Goal: Task Accomplishment & Management: Complete application form

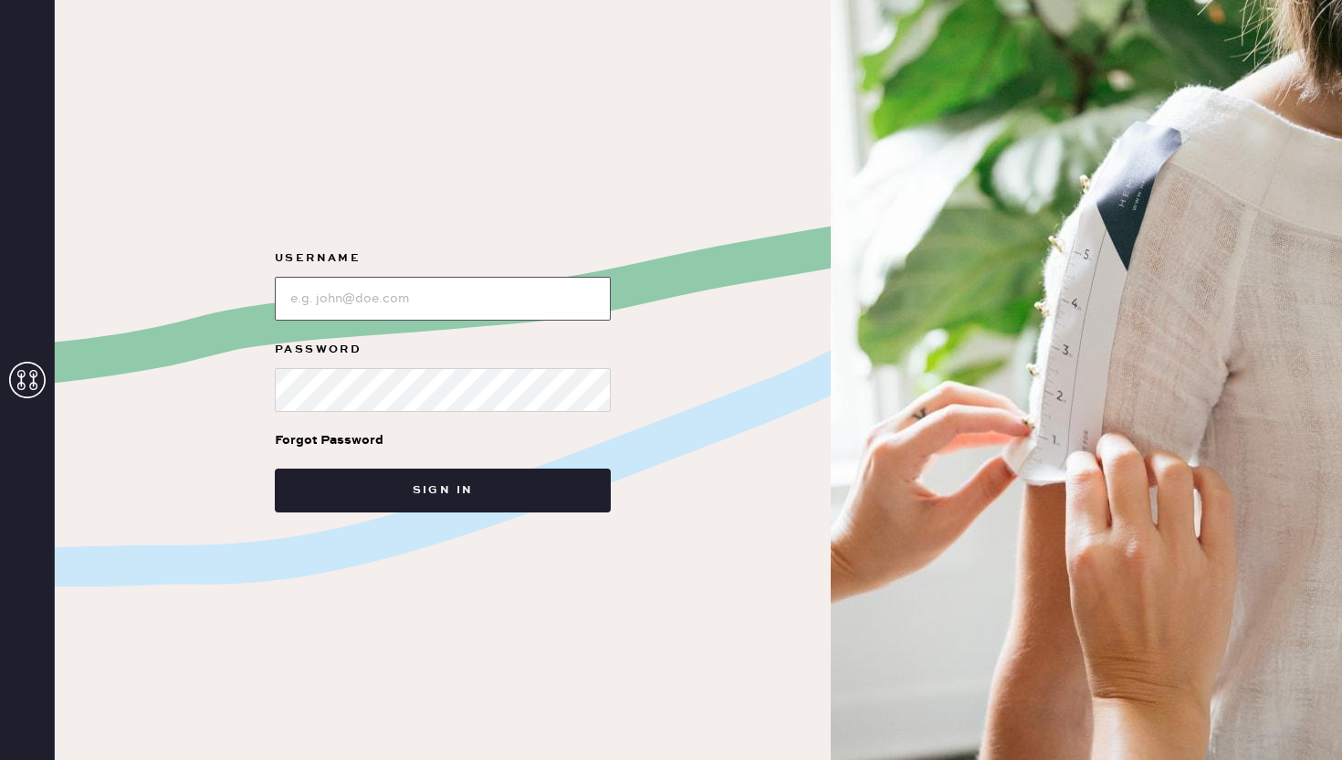
click at [324, 300] on input "loginName" at bounding box center [443, 299] width 336 height 44
type input "reformationwilliamsburg"
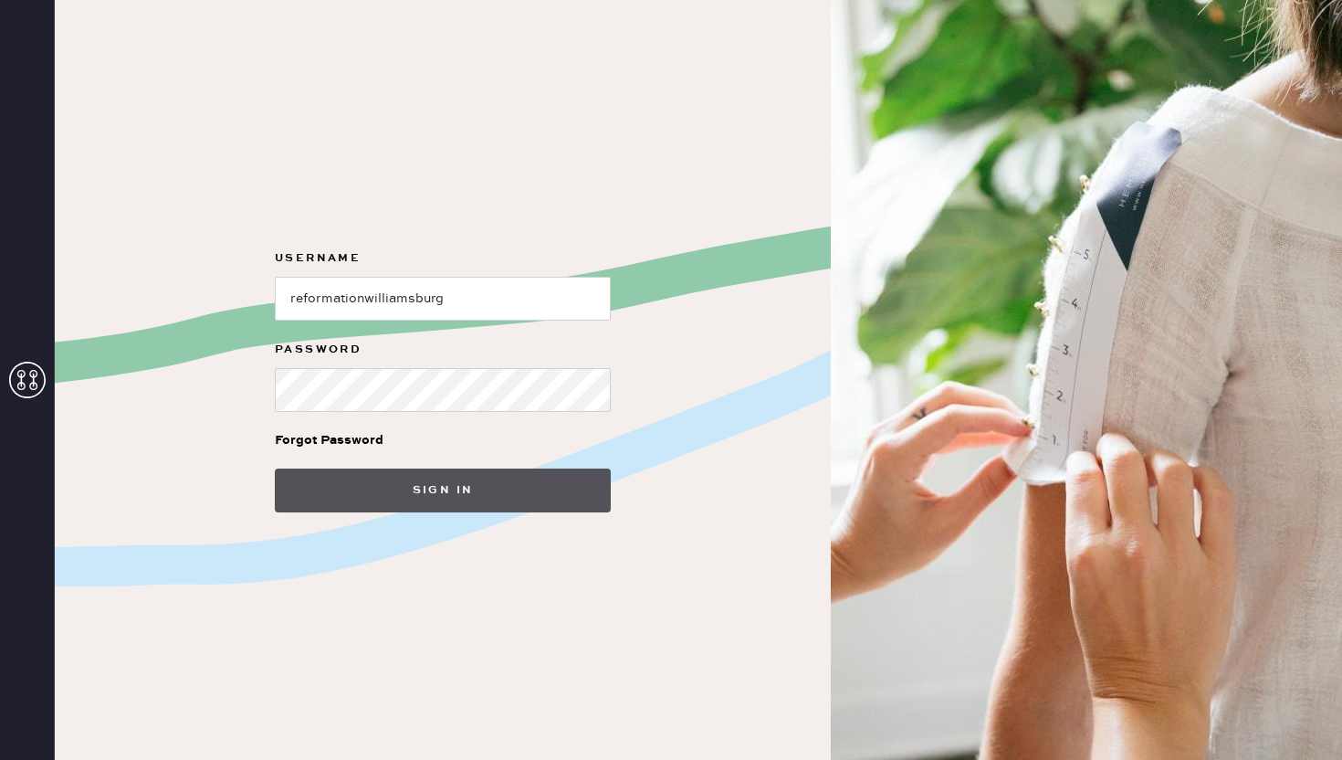
click at [489, 482] on button "Sign in" at bounding box center [443, 490] width 336 height 44
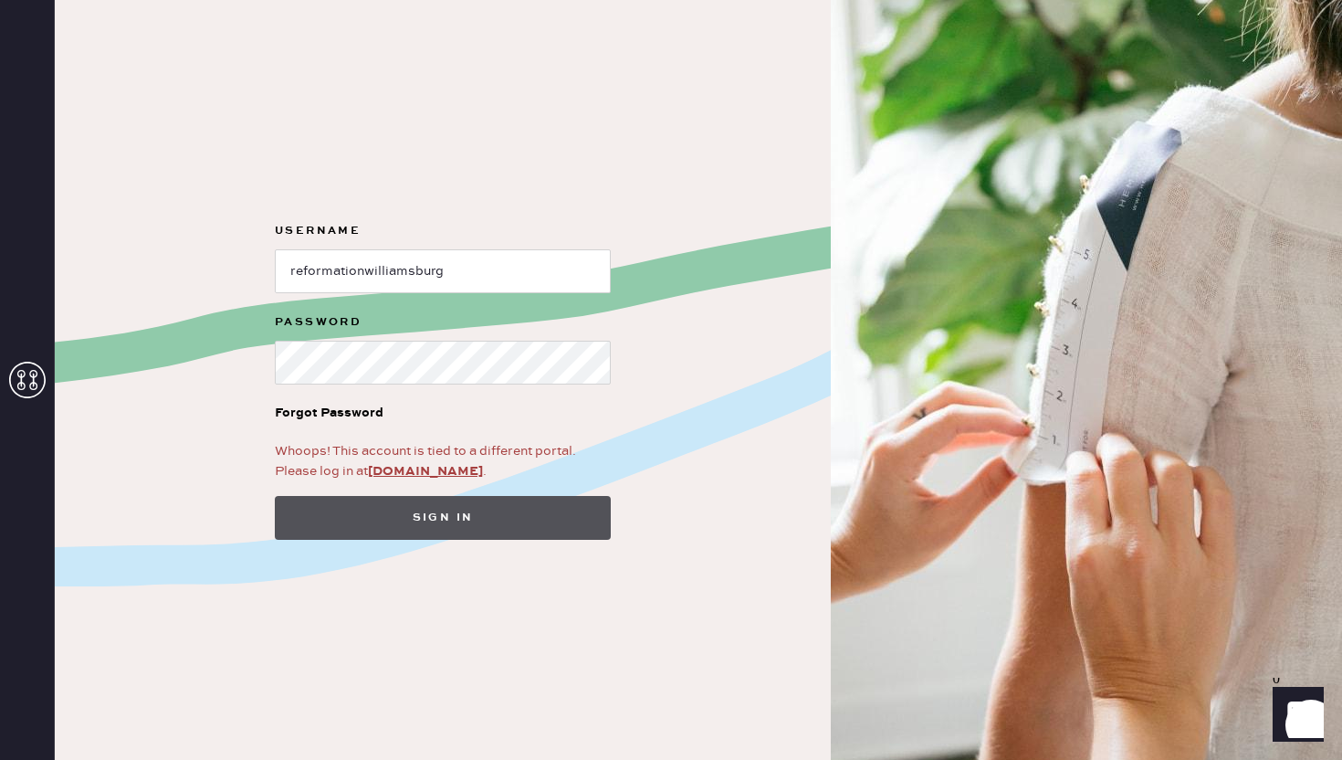
click at [371, 509] on button "Sign in" at bounding box center [443, 518] width 336 height 44
click at [529, 529] on button "Sign in" at bounding box center [443, 518] width 336 height 44
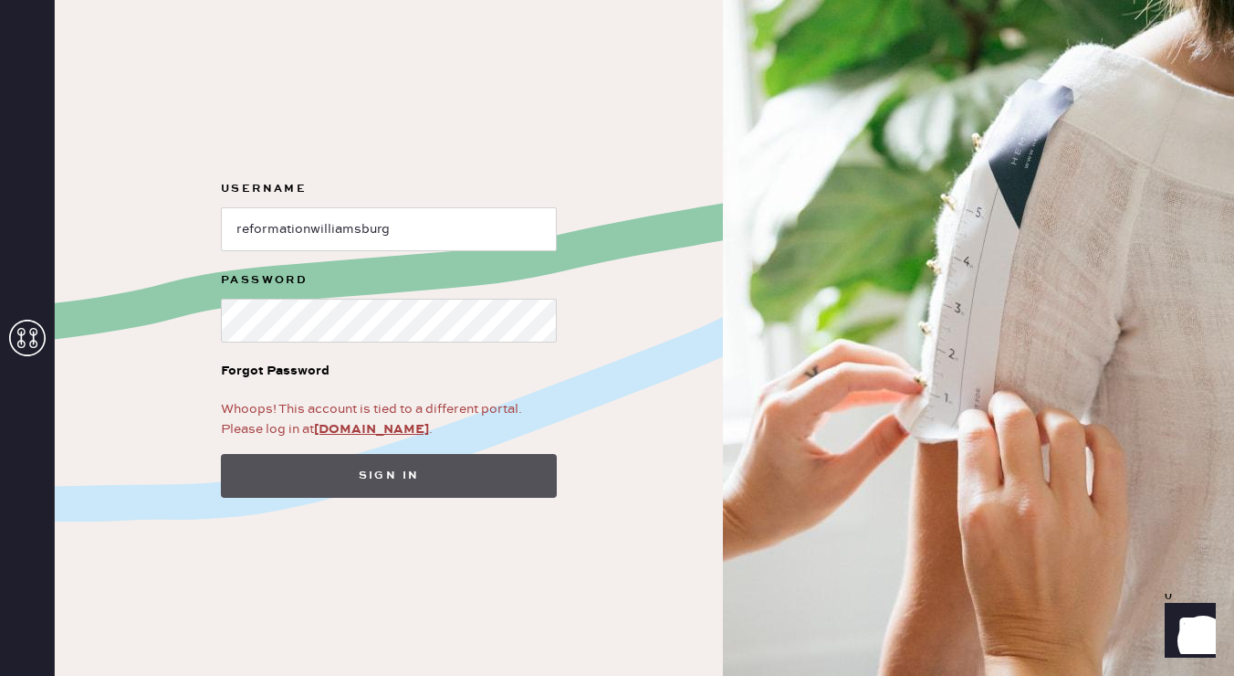
click at [387, 472] on button "Sign in" at bounding box center [389, 476] width 336 height 44
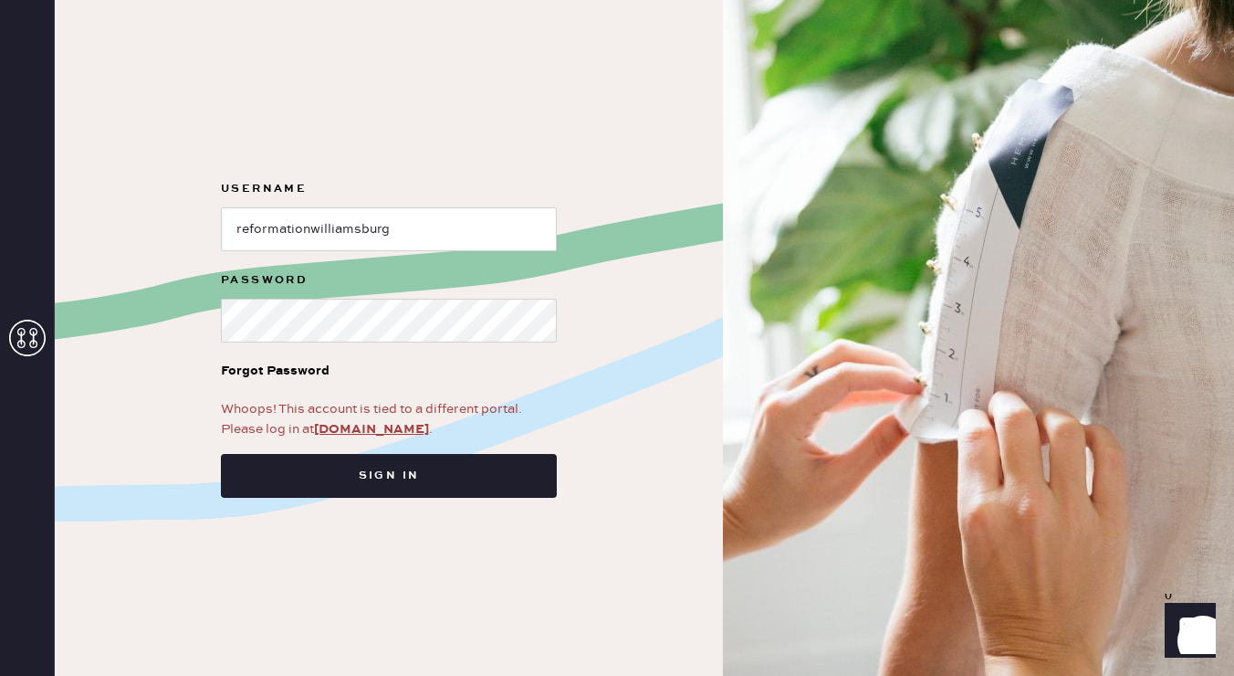
click at [46, 347] on div at bounding box center [27, 338] width 55 height 676
click at [21, 350] on icon at bounding box center [27, 338] width 37 height 37
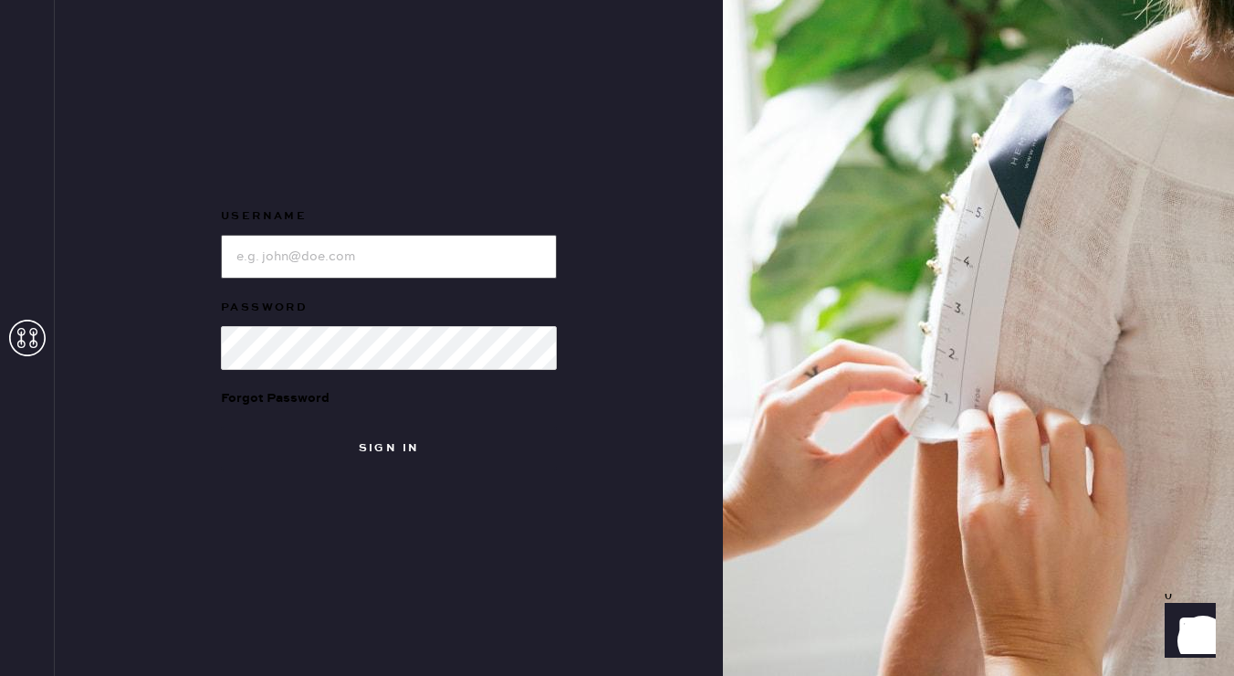
type input "reformationwilliamsburg"
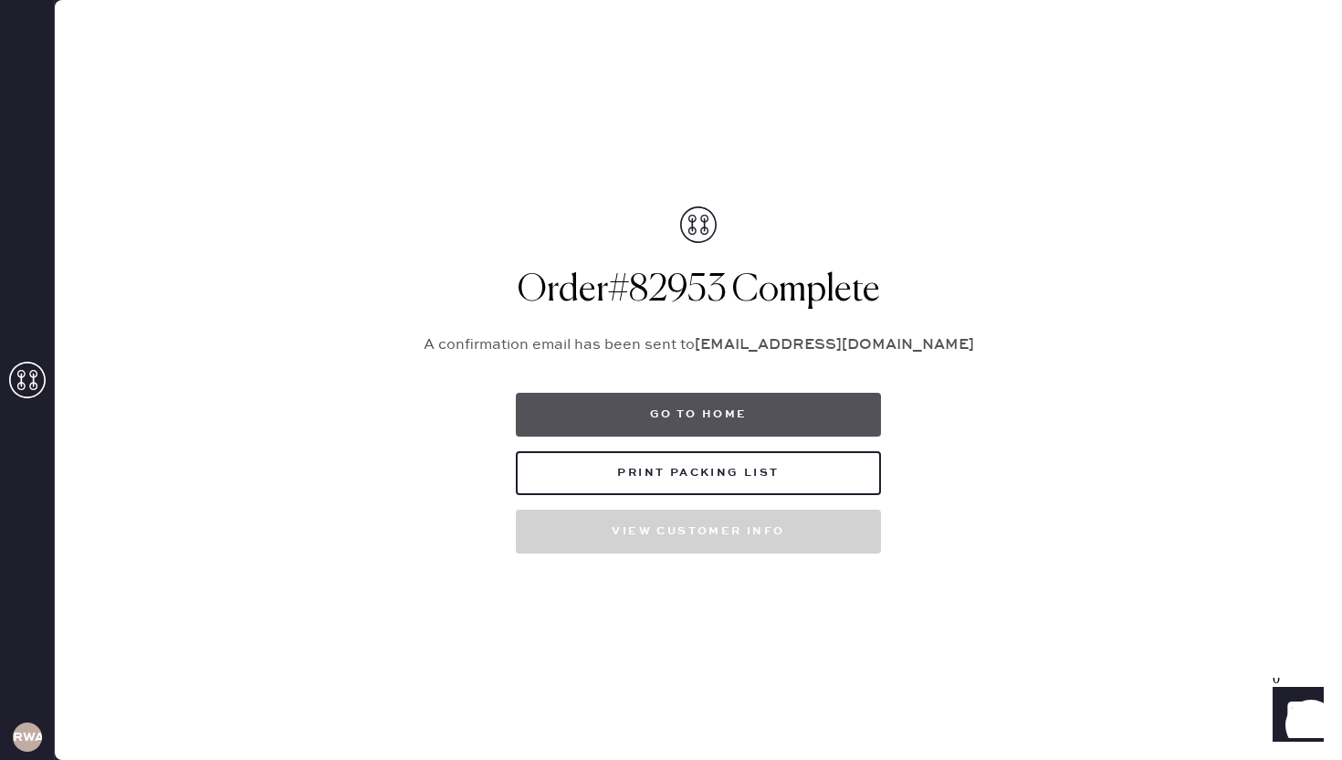
click at [600, 424] on button "Go to home" at bounding box center [698, 415] width 365 height 44
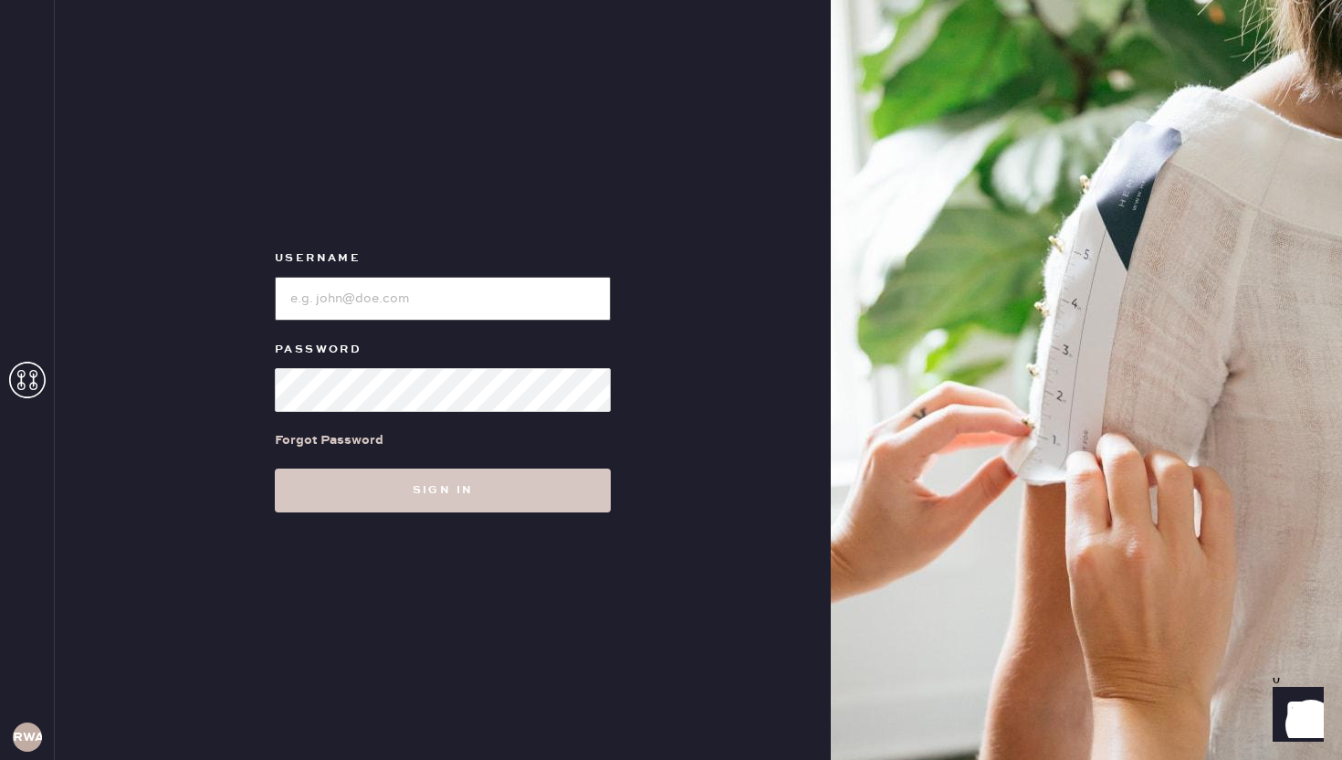
type input "reformationwilliamsburg"
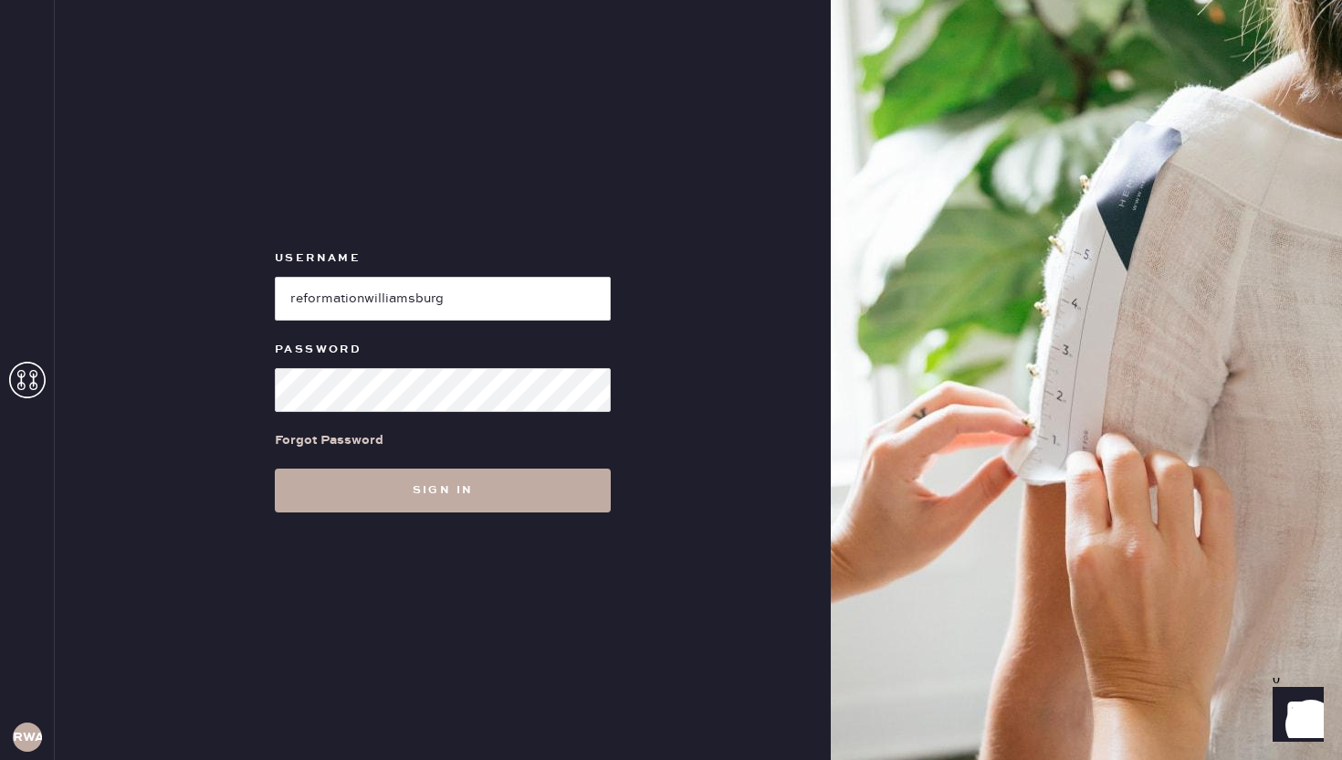
click at [498, 502] on button "Sign in" at bounding box center [443, 490] width 336 height 44
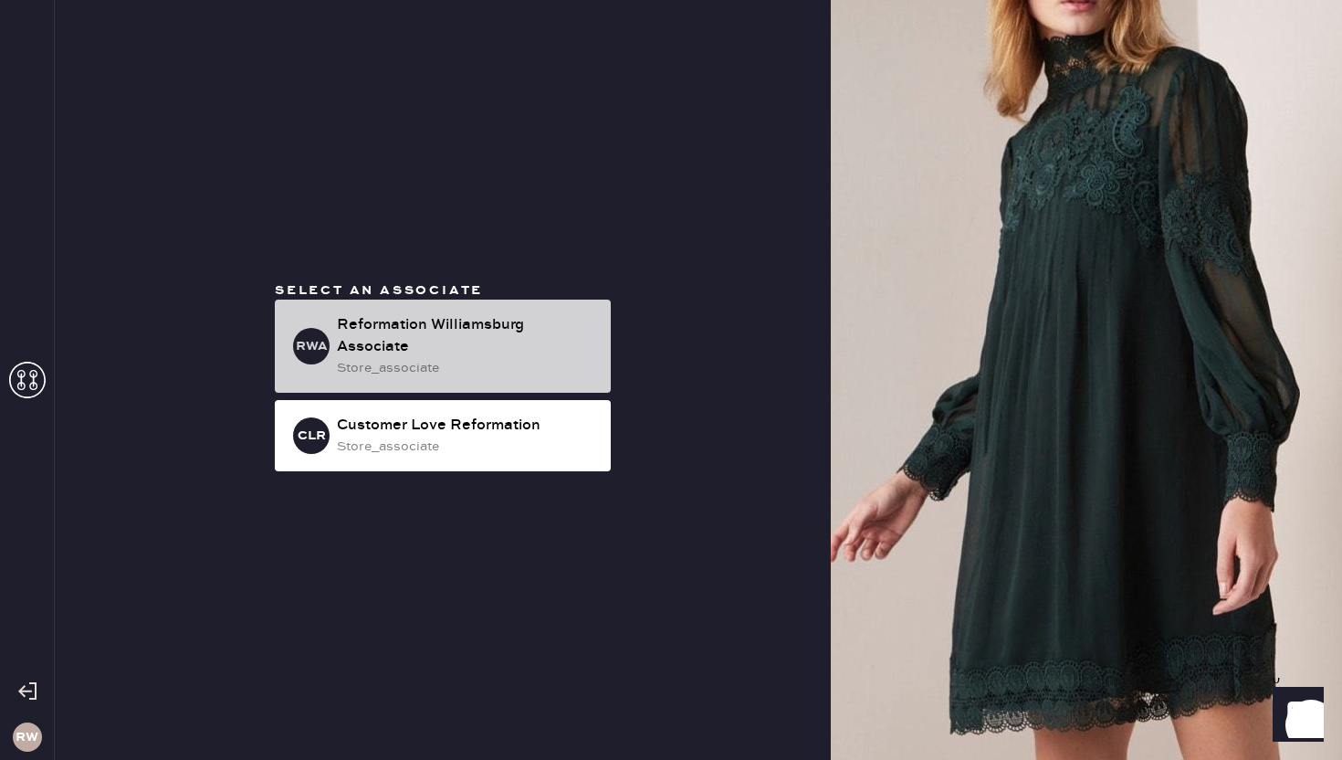
click at [368, 351] on div "Reformation Williamsburg Associate" at bounding box center [466, 336] width 259 height 44
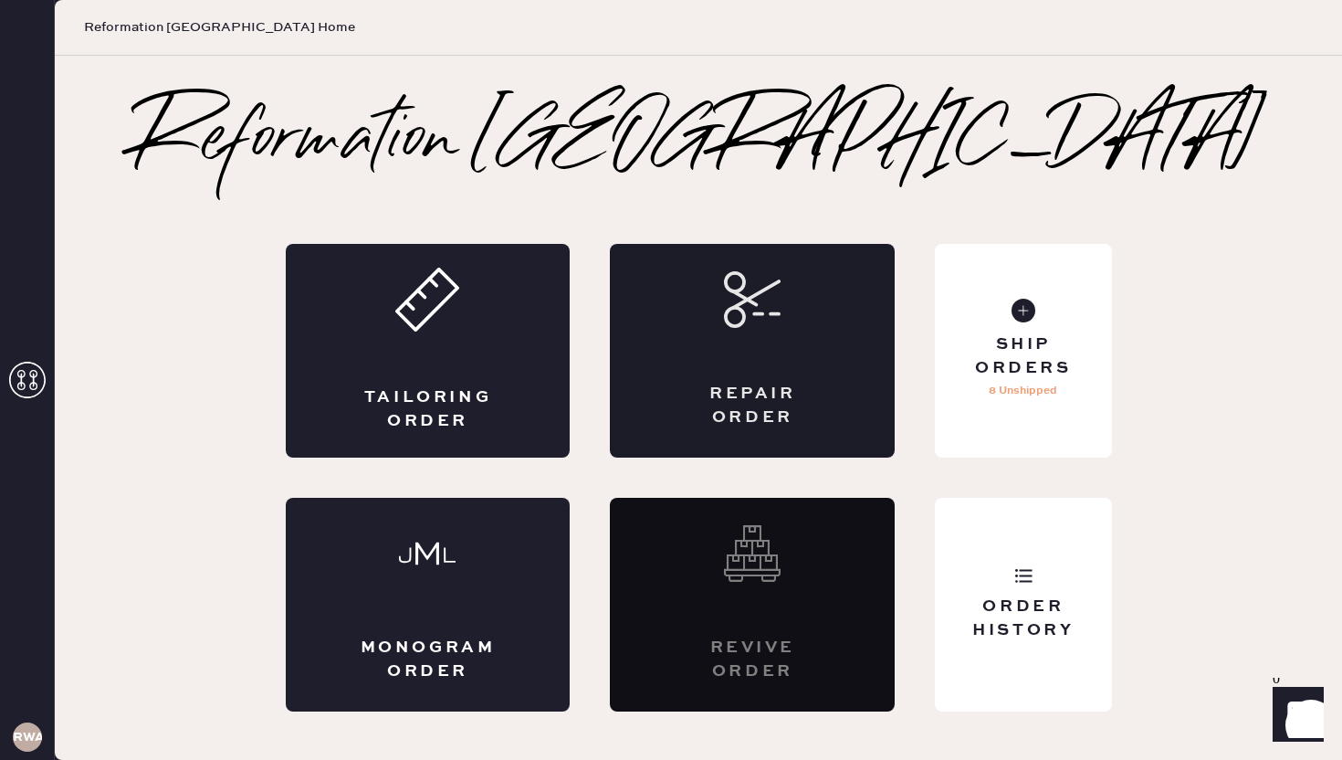
click at [669, 353] on div "Repair Order" at bounding box center [752, 351] width 285 height 214
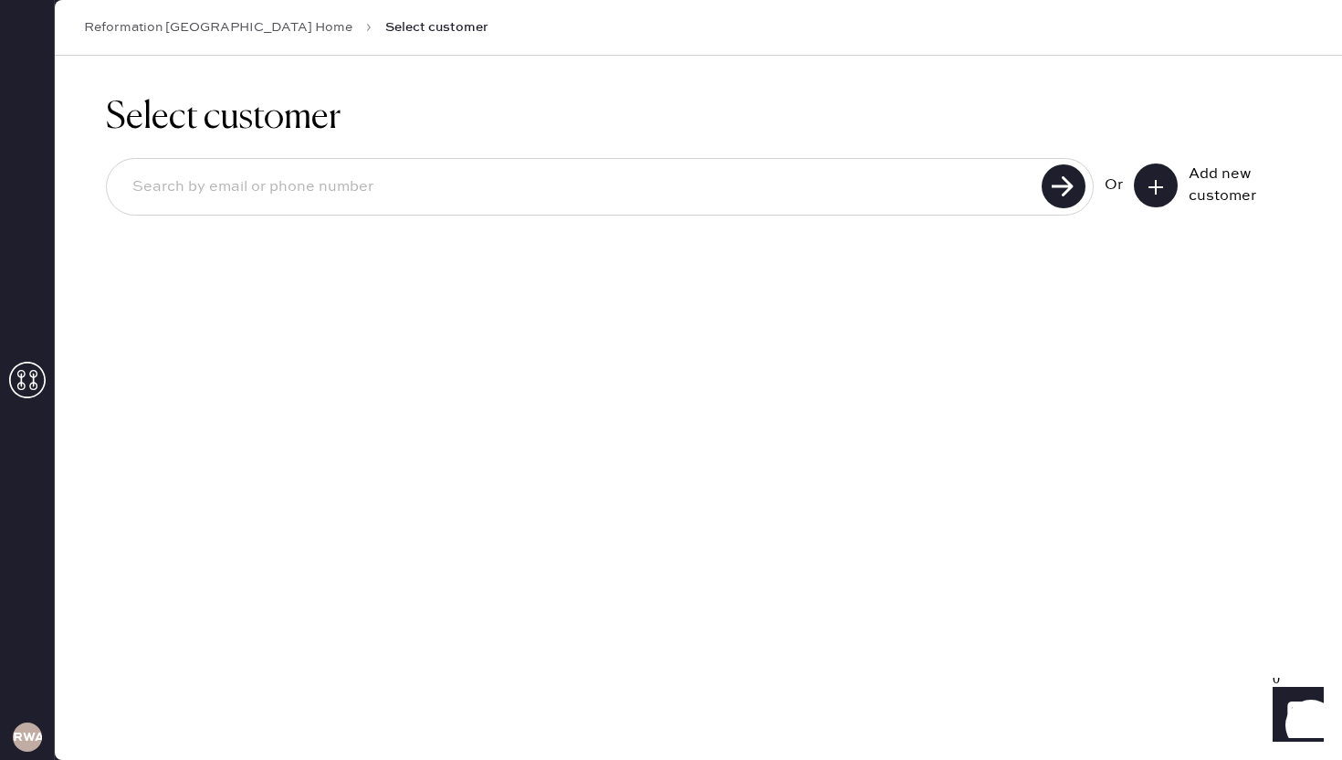
click at [349, 184] on input at bounding box center [577, 187] width 918 height 42
type input "[PERSON_NAME][EMAIL_ADDRESS][DOMAIN_NAME]"
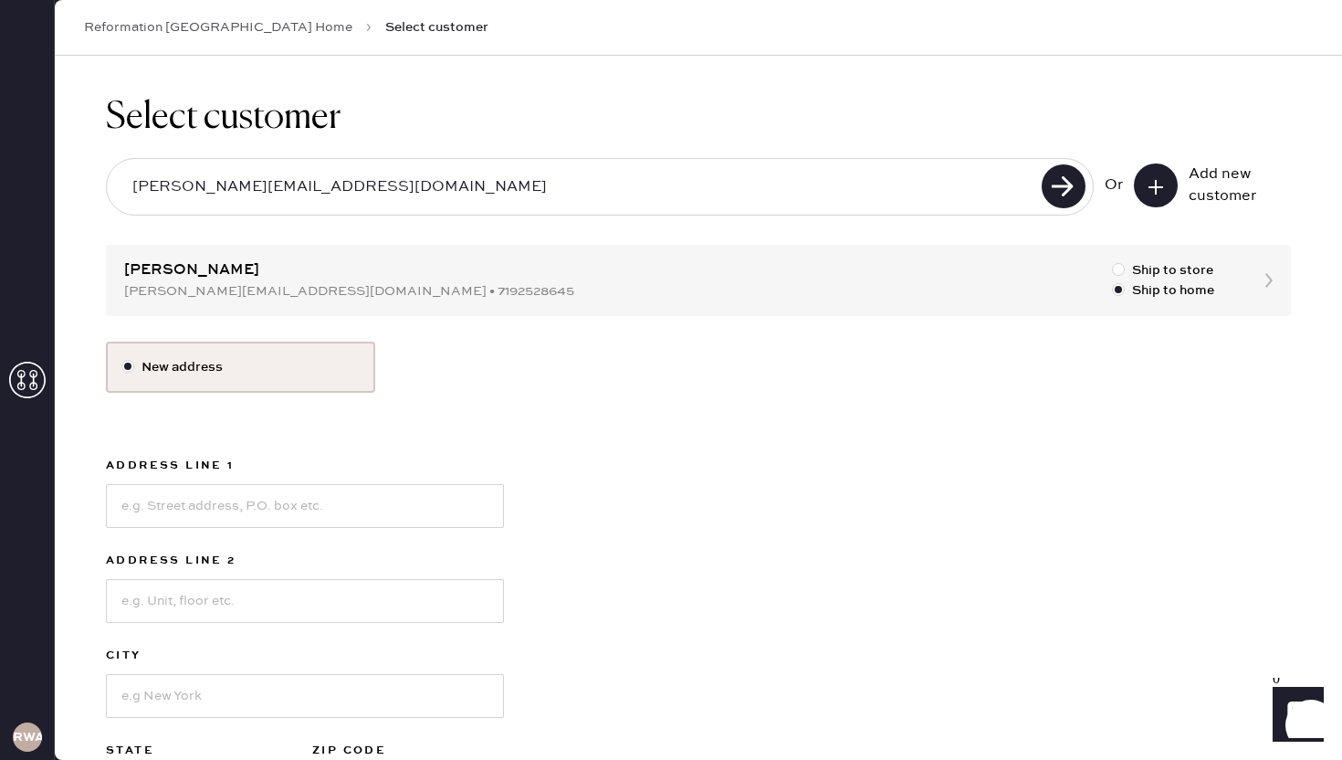
click at [384, 285] on div "Select customer [PERSON_NAME][EMAIL_ADDRESS][DOMAIN_NAME] Or Add new customer […" at bounding box center [698, 487] width 1287 height 863
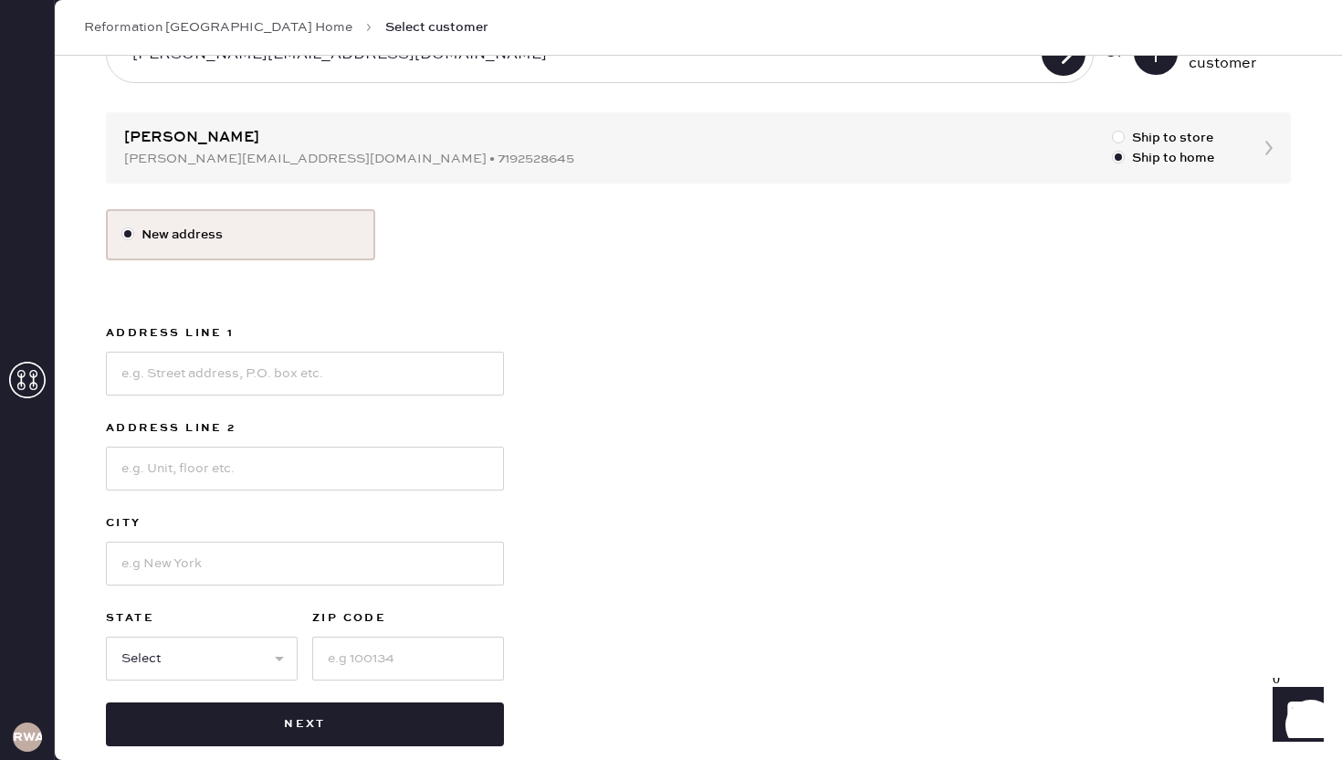
scroll to position [159, 0]
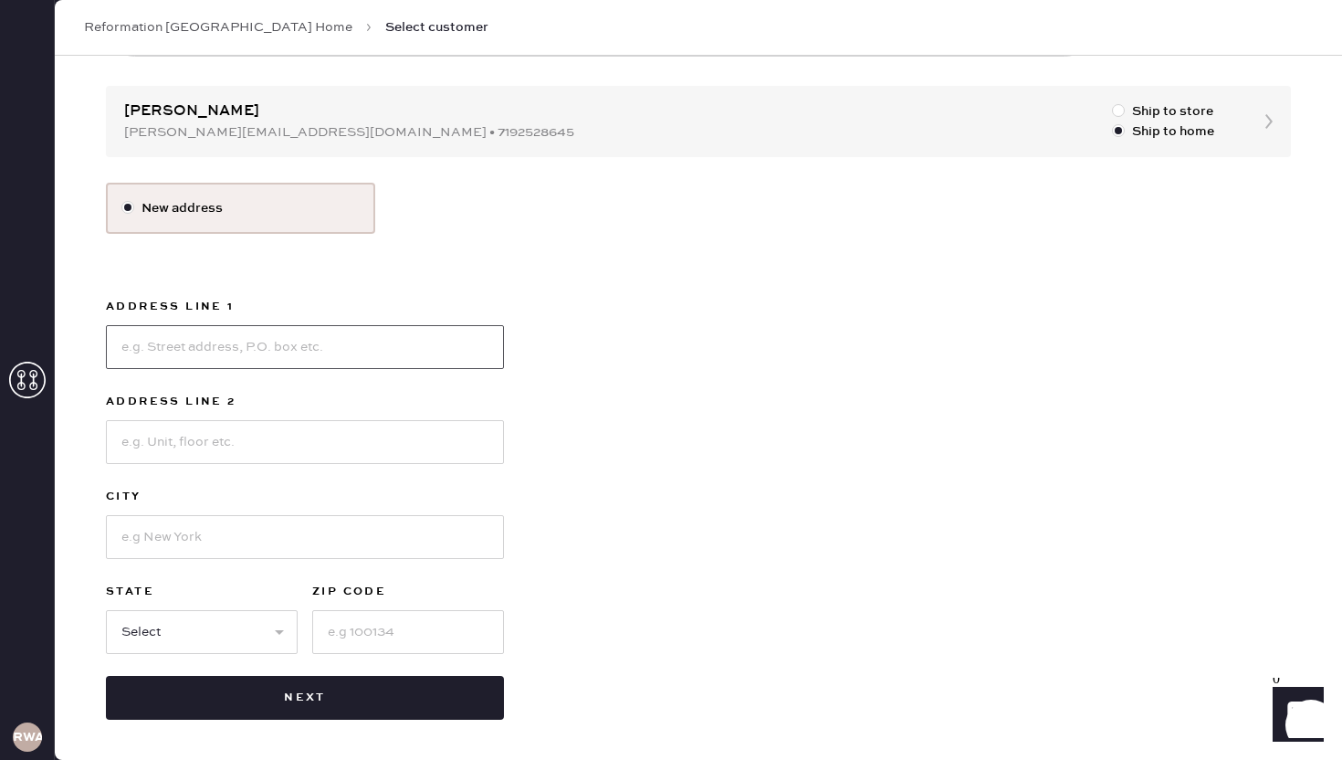
click at [464, 341] on input at bounding box center [305, 347] width 398 height 44
click at [642, 343] on div "New address Address Line 1 Address Line 2 City State Select AK AL AR AZ CA CO C…" at bounding box center [698, 451] width 1185 height 537
click at [283, 351] on input at bounding box center [305, 347] width 398 height 44
type input "50 N. 5th St."
type input "E5M"
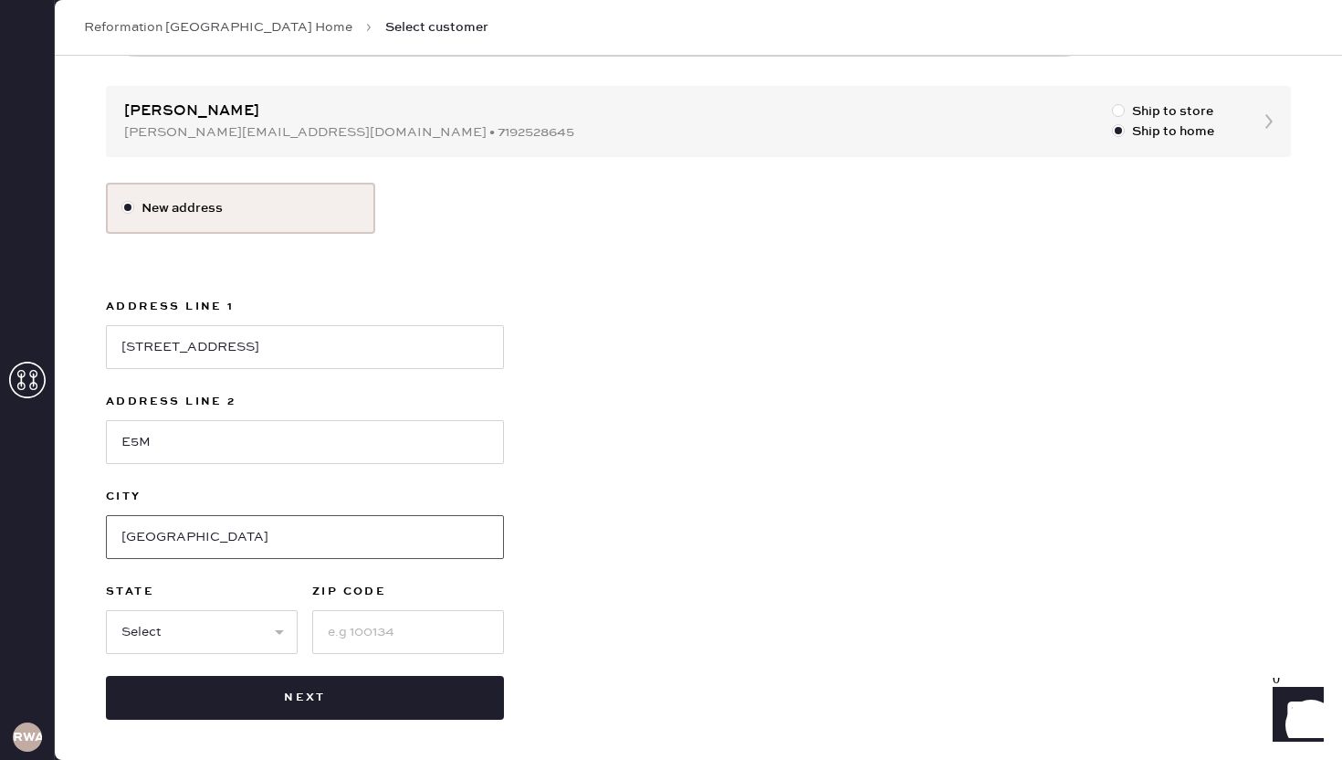
type input "Brooklyn"
select select "NY"
type input "11249"
click at [584, 511] on div "New address Address Line 1 50 N. 5th St. Address Line 2 E5M City Brooklyn State…" at bounding box center [698, 451] width 1185 height 537
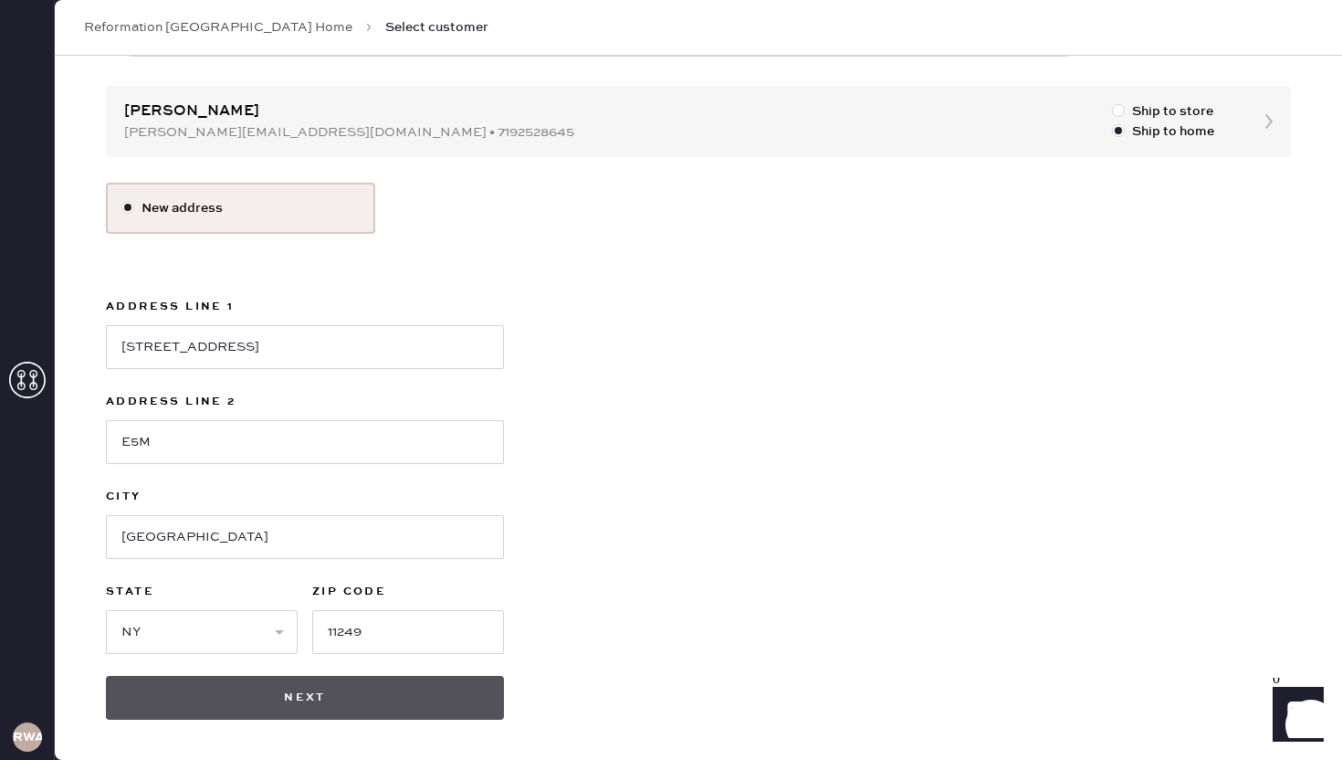
click at [360, 689] on button "Next" at bounding box center [305, 698] width 398 height 44
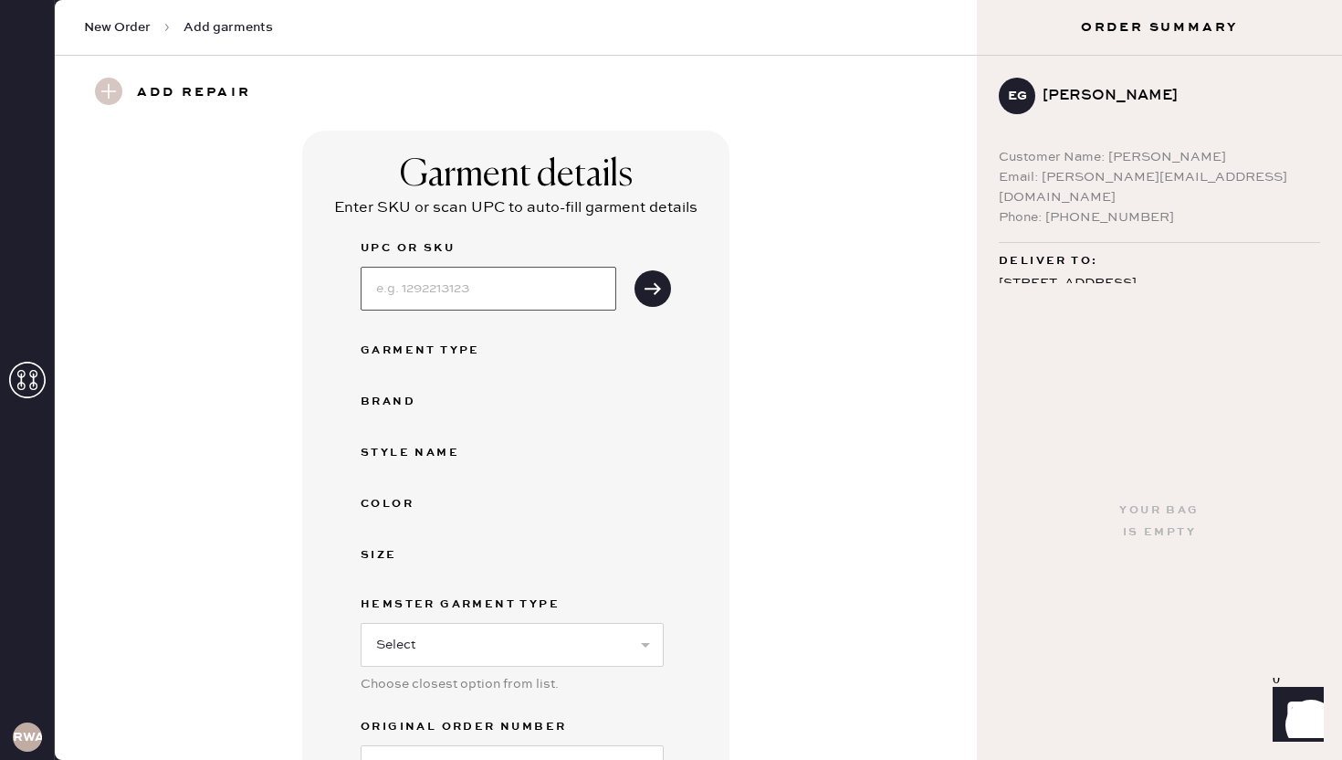
click at [417, 288] on input at bounding box center [489, 289] width 256 height 44
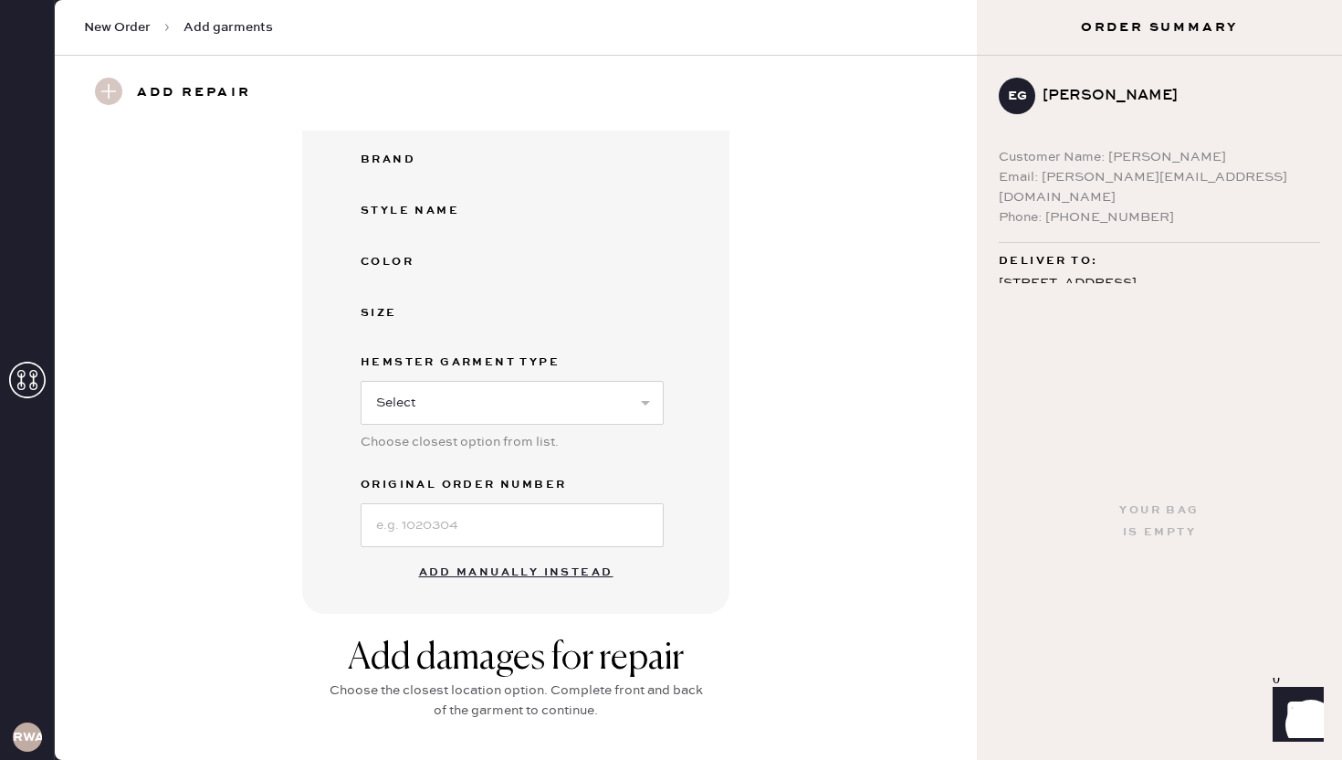
click at [488, 572] on button "Add manually instead" at bounding box center [516, 572] width 216 height 37
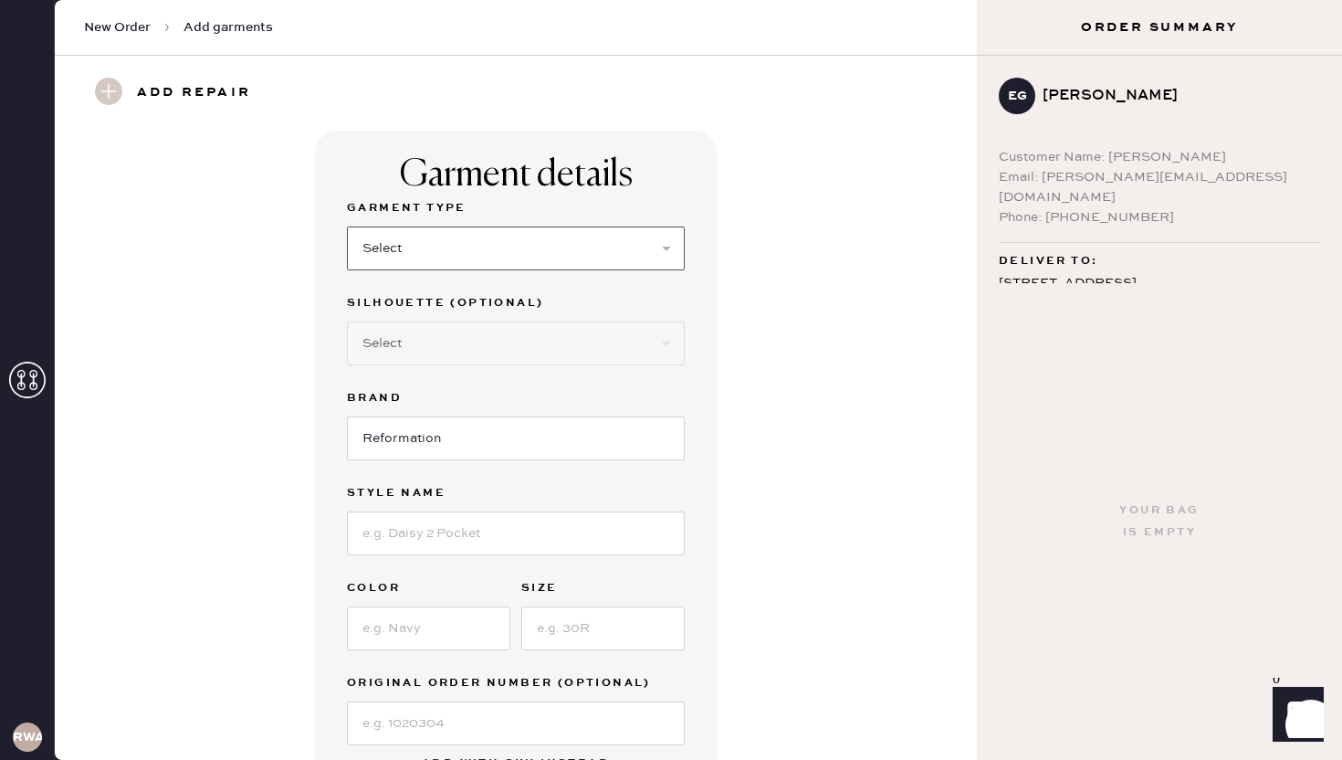
click at [402, 252] on select "Select Basic Skirt Jeans Leggings Pants Shorts Basic Sleeved Dress Basic Sleeve…" at bounding box center [516, 248] width 338 height 44
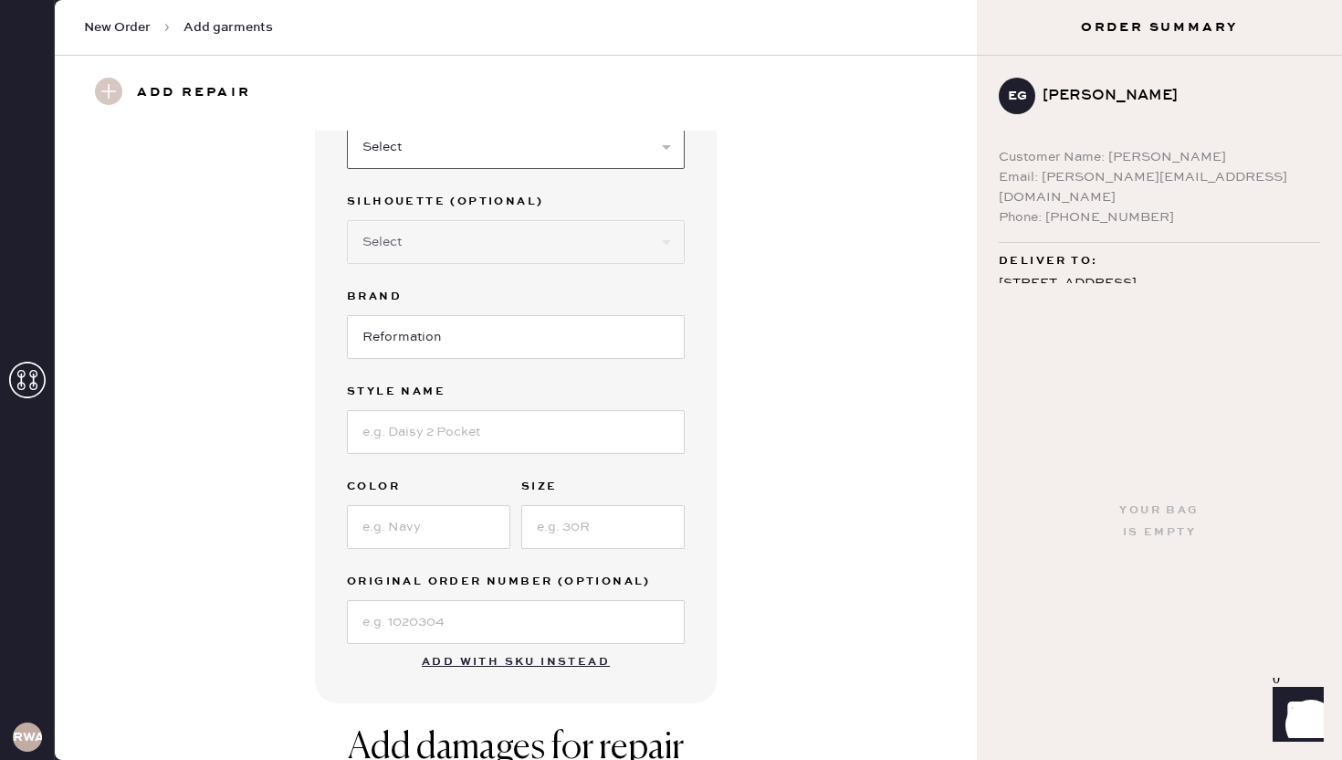
scroll to position [106, 0]
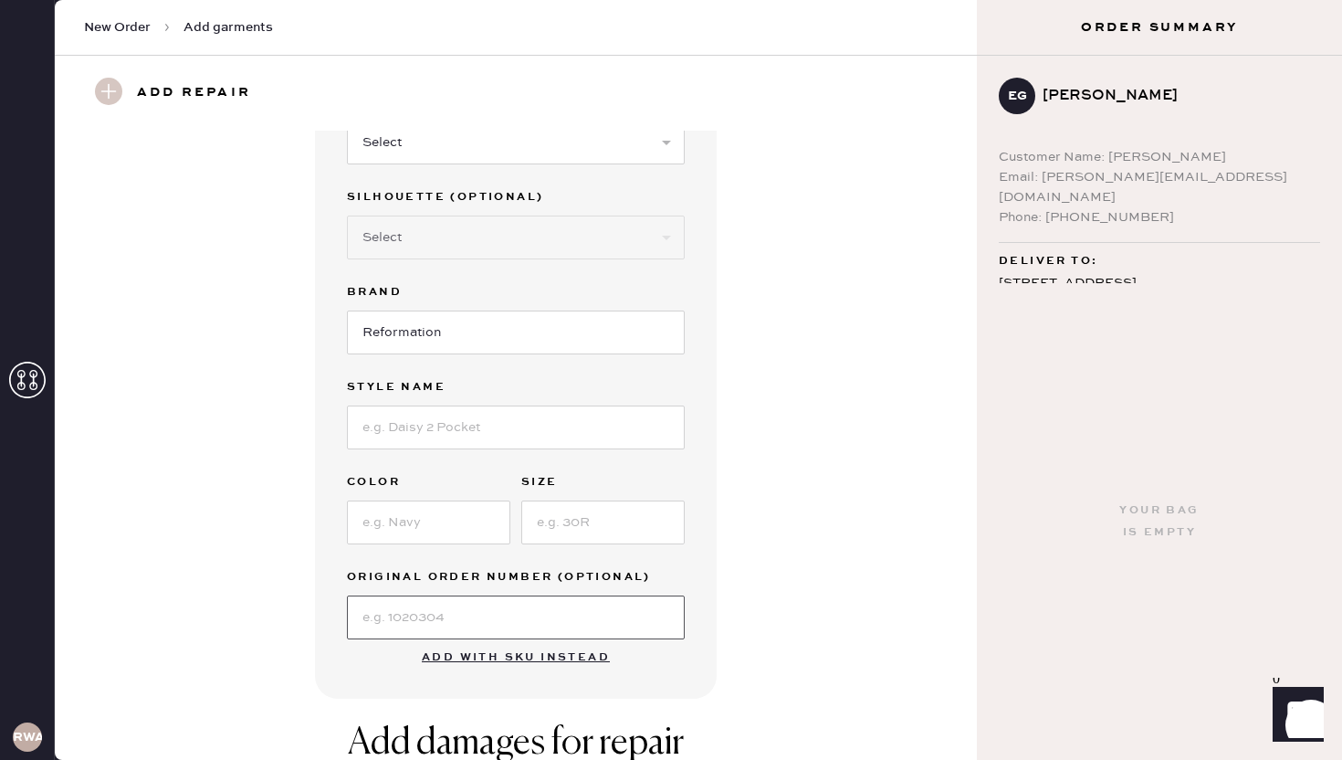
click at [400, 605] on input at bounding box center [516, 617] width 338 height 44
click at [413, 619] on input "S3102872" at bounding box center [516, 617] width 338 height 44
type input "S31028172"
click at [376, 522] on input at bounding box center [428, 522] width 163 height 44
type input "Remy Check"
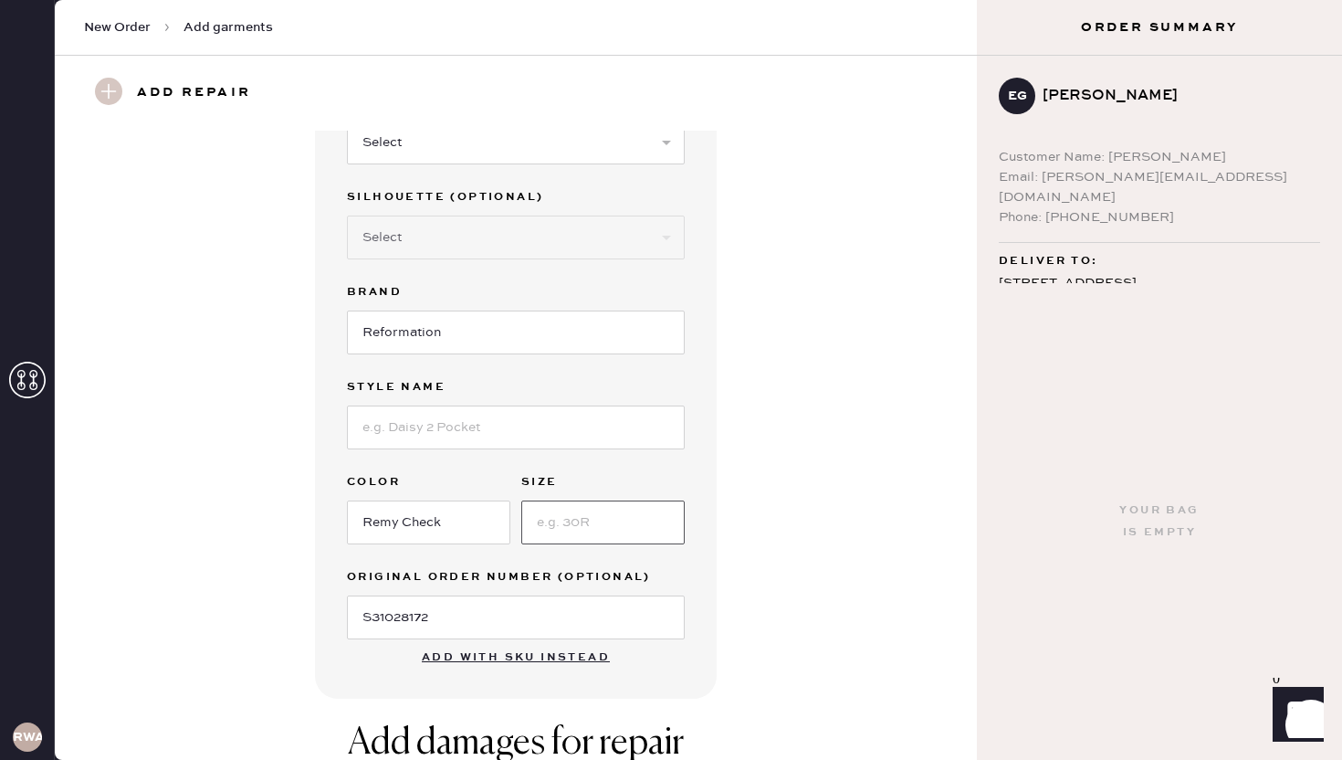
click at [577, 527] on input at bounding box center [602, 522] width 163 height 44
type input "0"
click at [456, 423] on input at bounding box center [516, 427] width 338 height 44
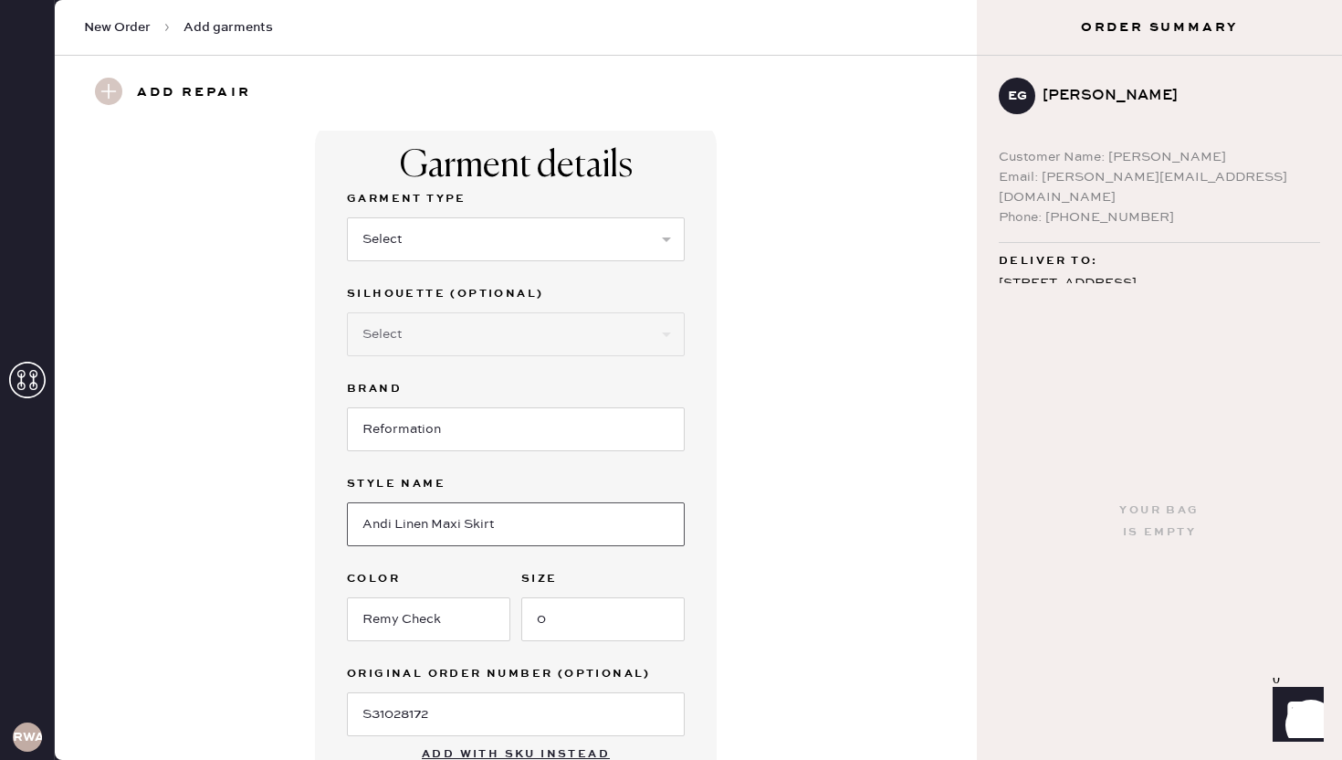
scroll to position [8, 0]
type input "Andi Linen Maxi Skirt"
click at [424, 239] on select "Select Basic Skirt Jeans Leggings Pants Shorts Basic Sleeved Dress Basic Sleeve…" at bounding box center [516, 240] width 338 height 44
select select "13"
click at [423, 248] on select "Select Basic Skirt Jeans Leggings Pants Shorts Basic Sleeved Dress Basic Sleeve…" at bounding box center [516, 240] width 338 height 44
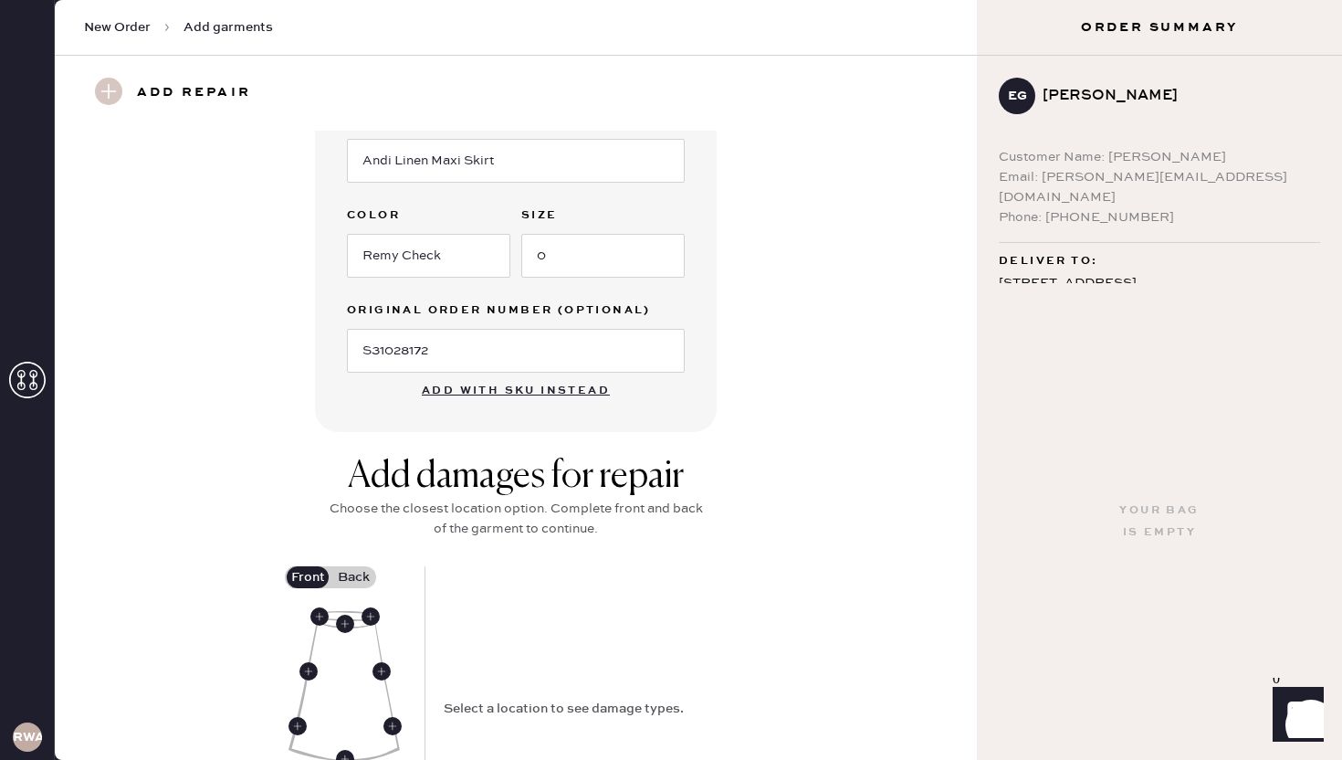
scroll to position [383, 0]
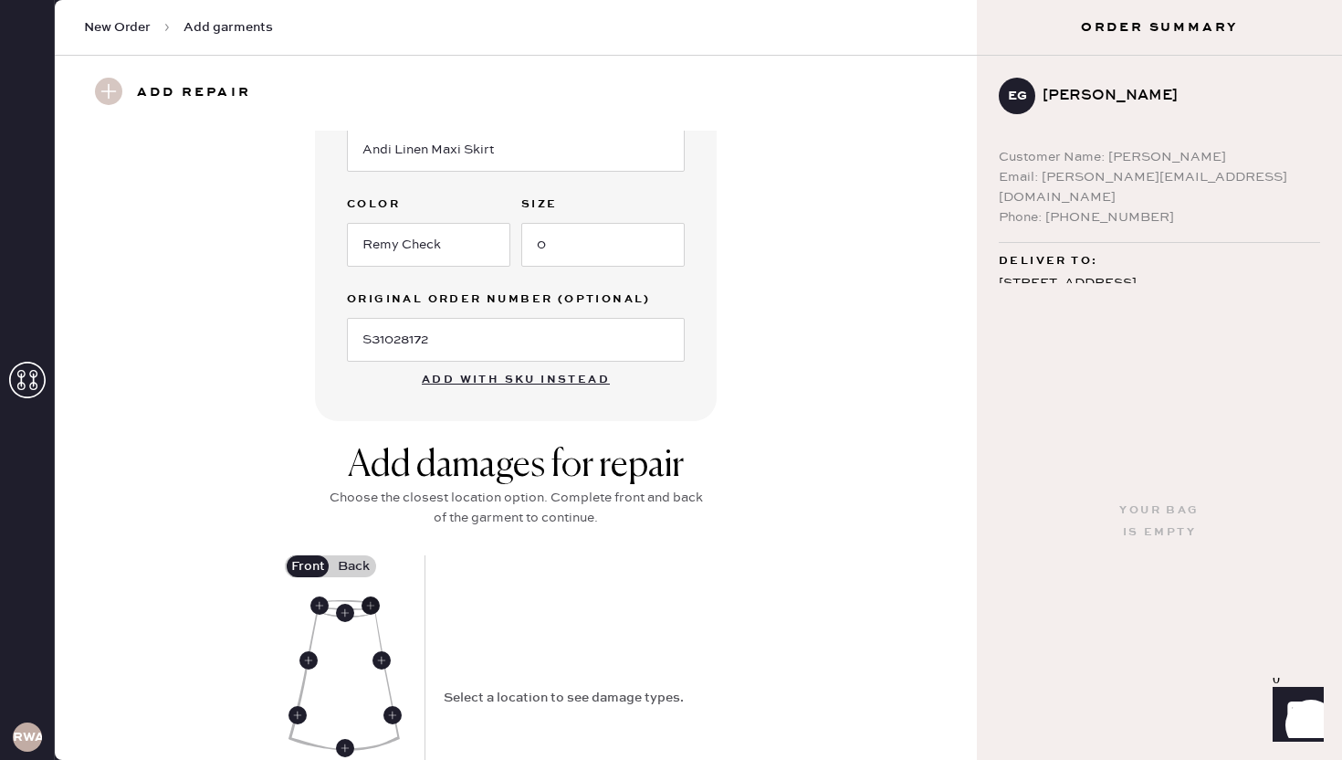
click at [371, 608] on use at bounding box center [371, 605] width 18 height 18
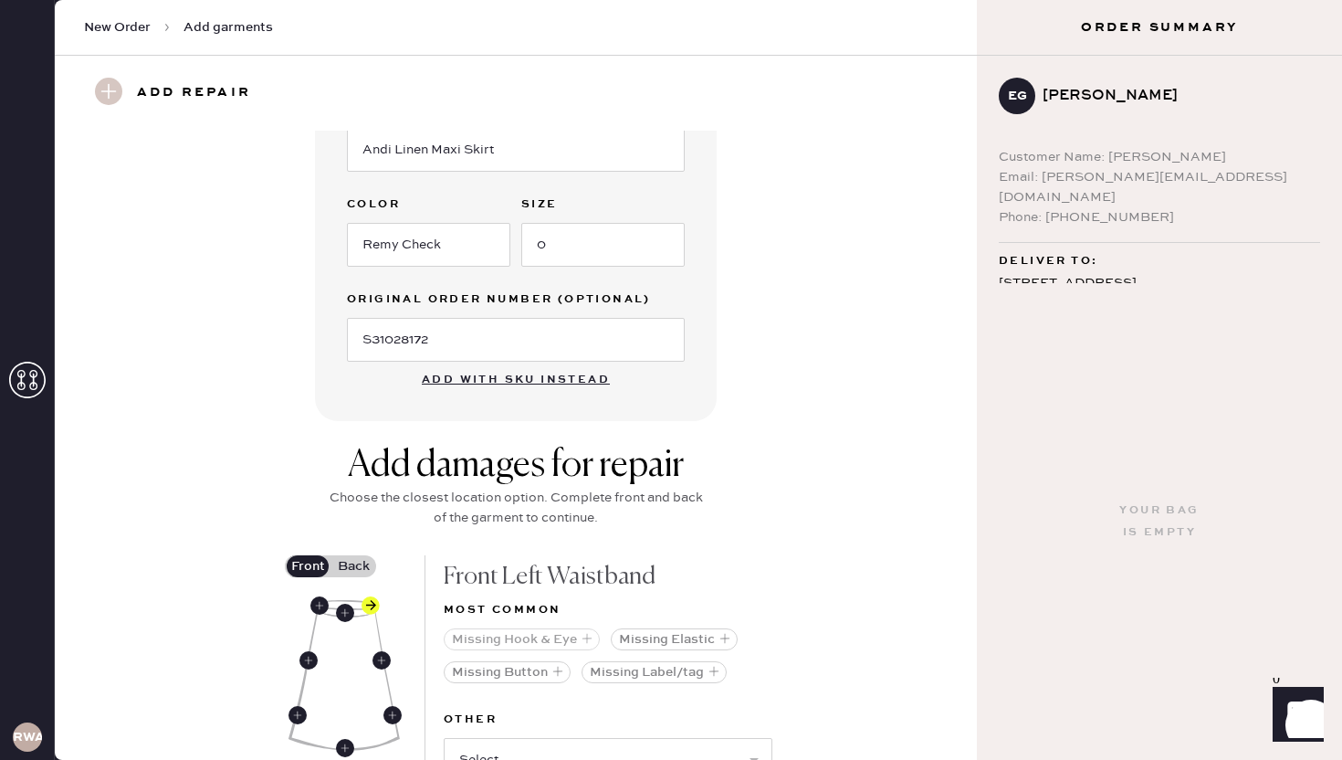
click at [551, 639] on button "Missing Hook & Eye" at bounding box center [522, 639] width 156 height 22
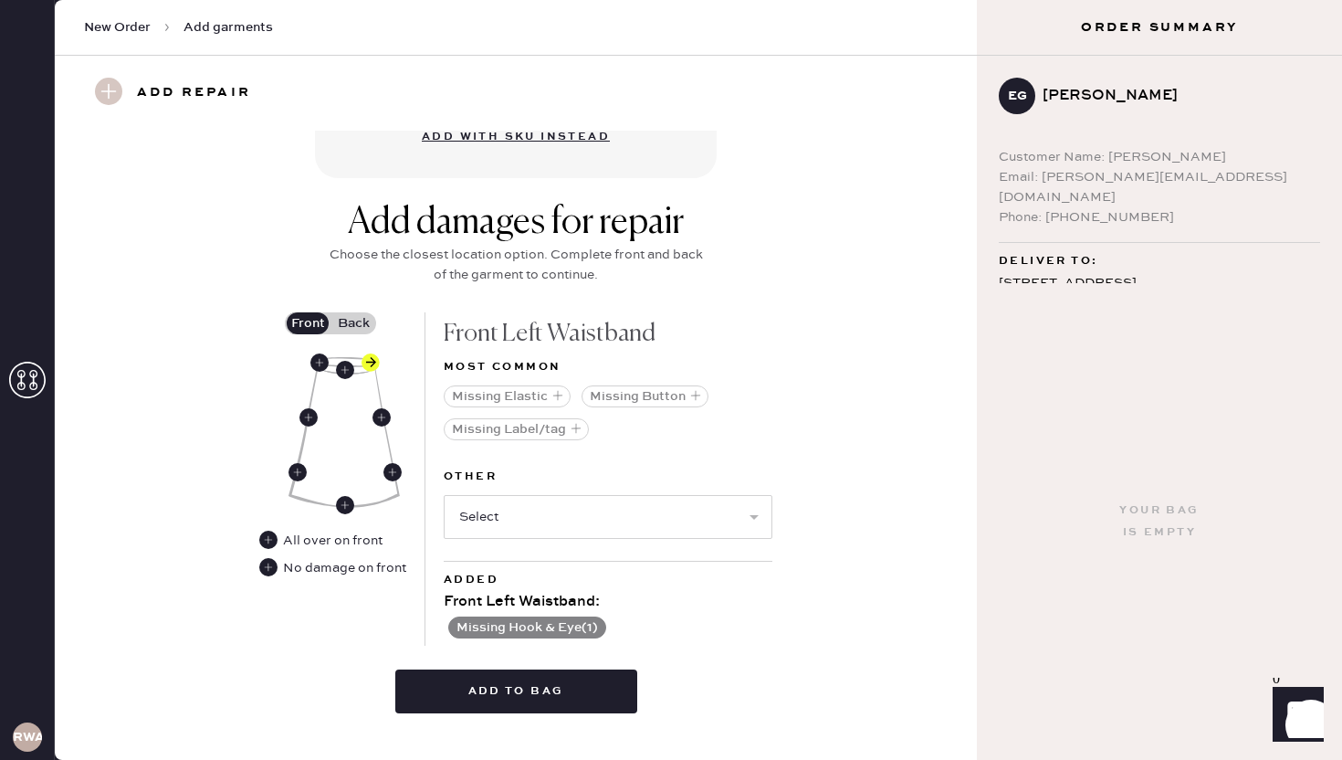
scroll to position [634, 0]
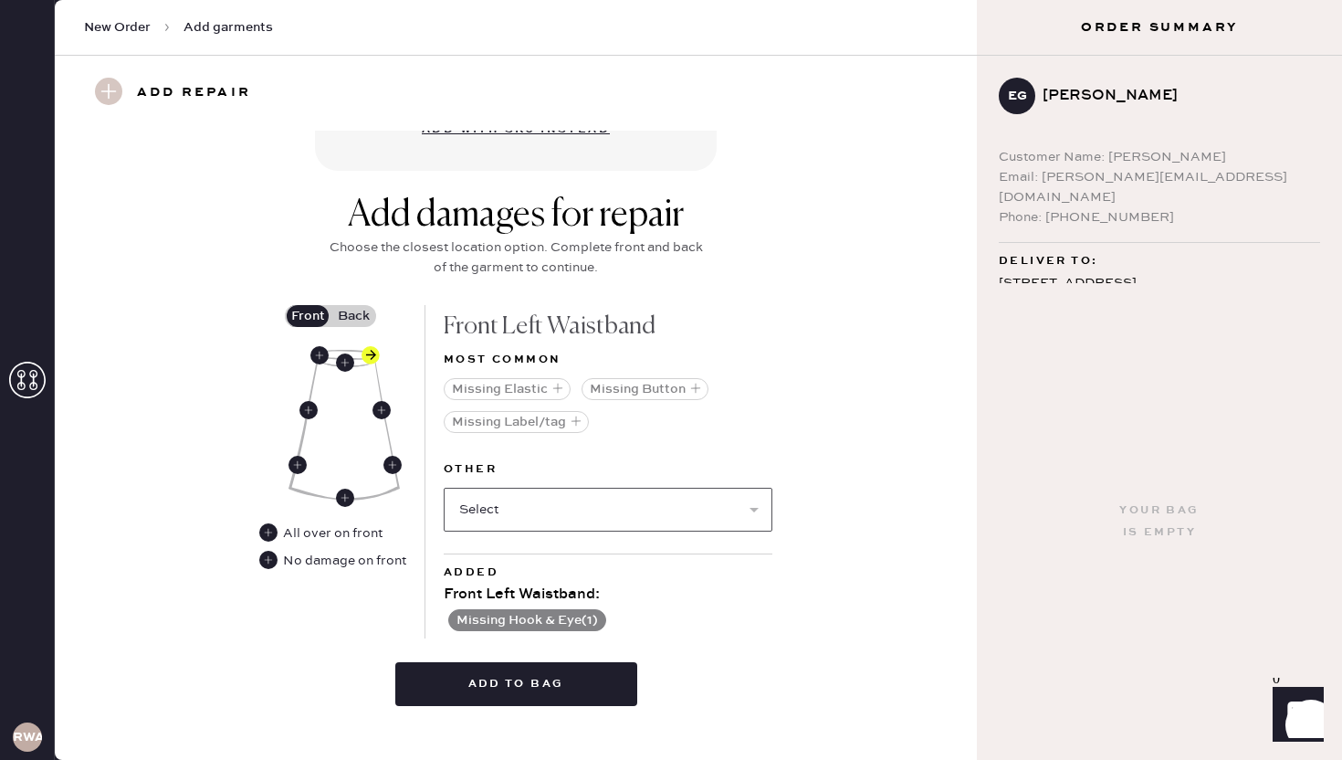
click at [575, 509] on select "Select Broken / Ripped Hem Broken Beads Broken Belt Loop Broken Button Broken E…" at bounding box center [608, 510] width 329 height 44
click at [456, 701] on button "Add to bag" at bounding box center [516, 684] width 242 height 44
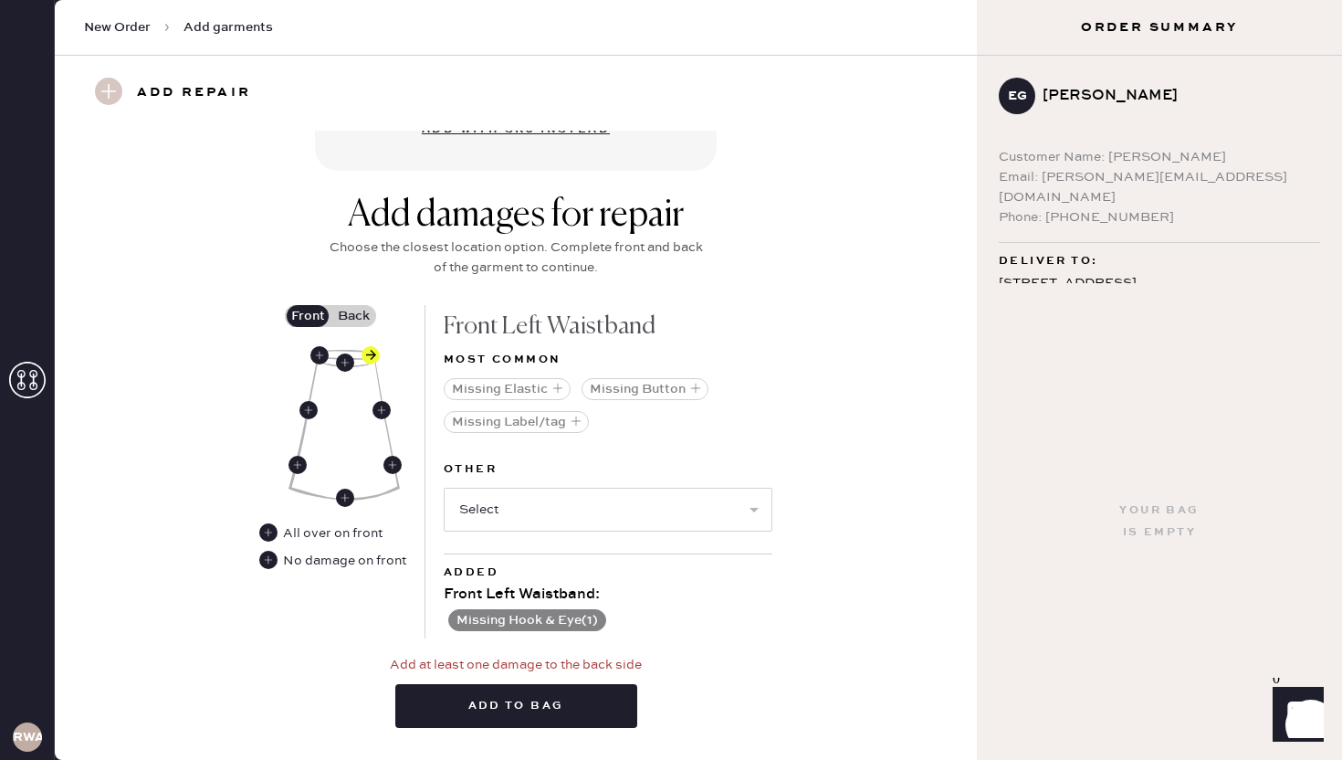
click at [352, 322] on label "Back" at bounding box center [353, 316] width 46 height 22
click at [353, 316] on input "Back" at bounding box center [353, 316] width 0 height 0
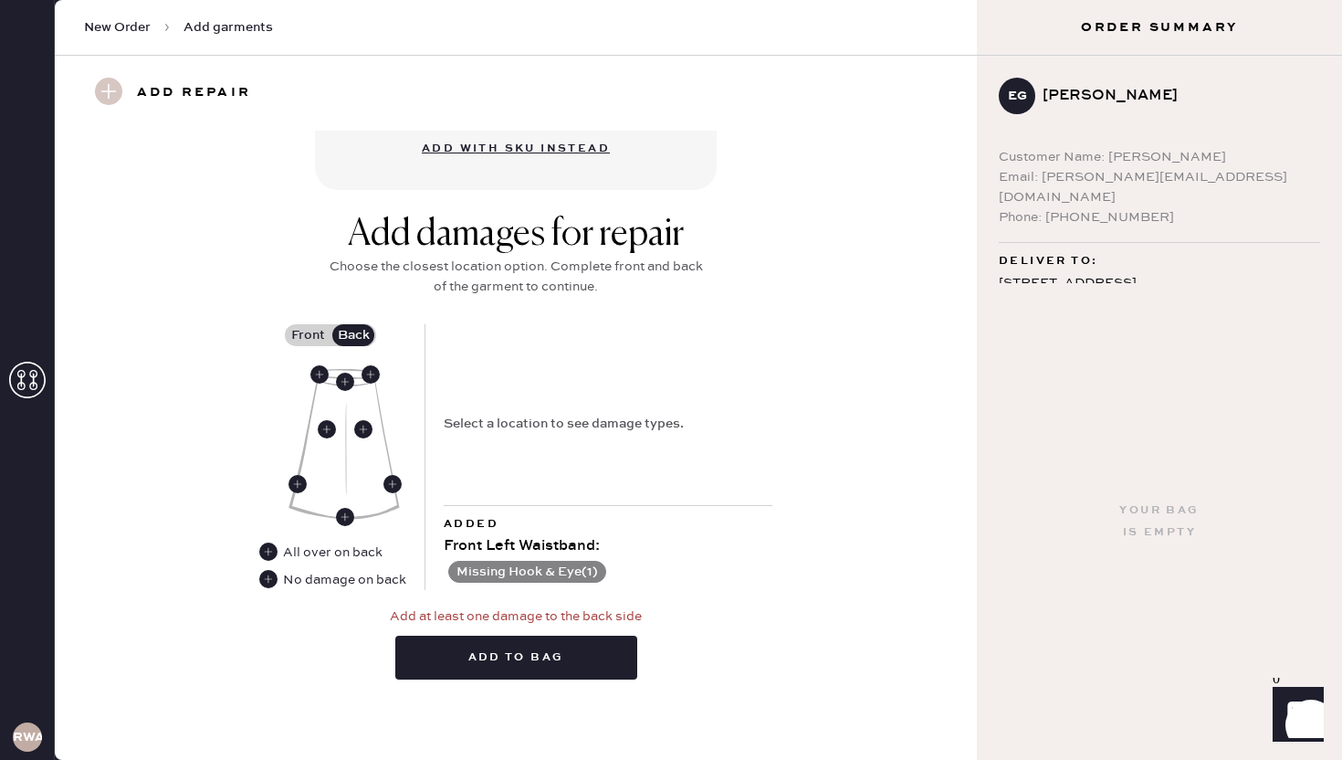
scroll to position [614, 0]
click at [315, 371] on use at bounding box center [319, 375] width 18 height 18
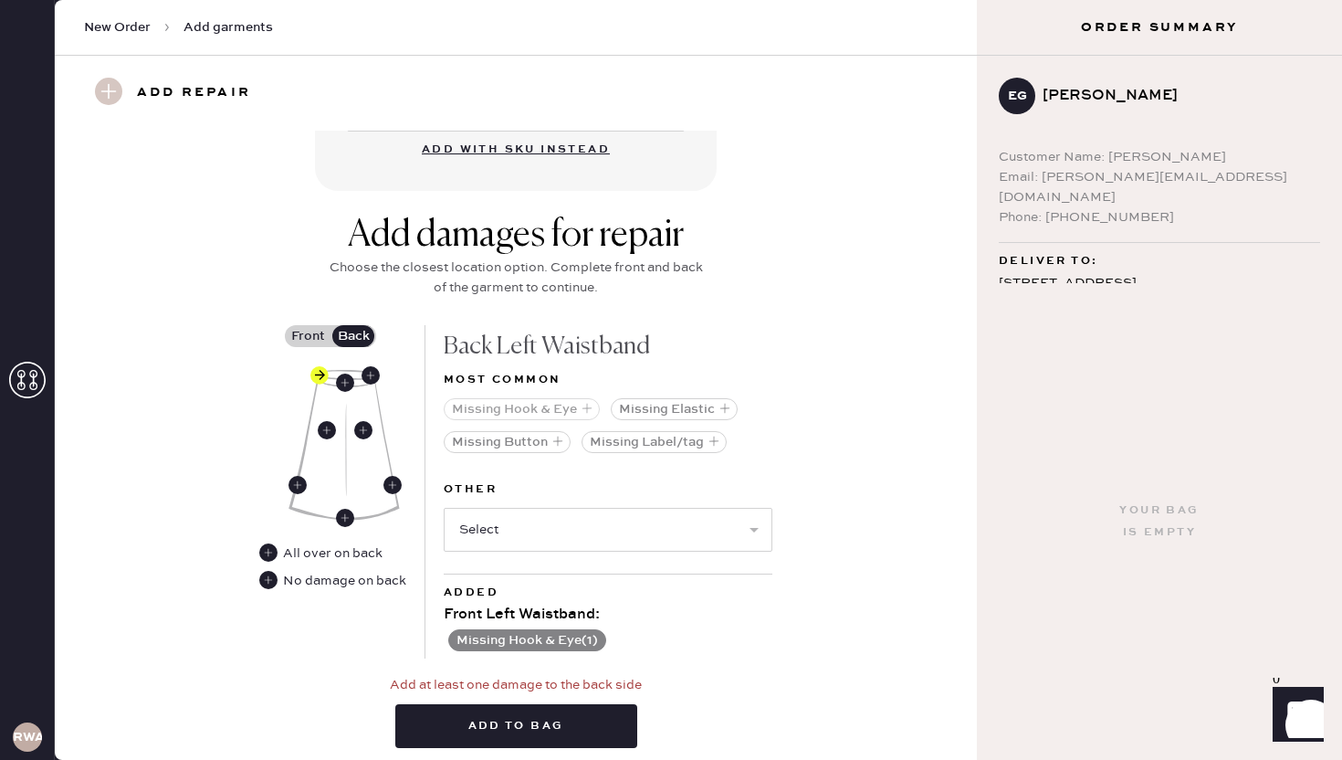
click at [516, 398] on button "Missing Hook & Eye" at bounding box center [522, 409] width 156 height 22
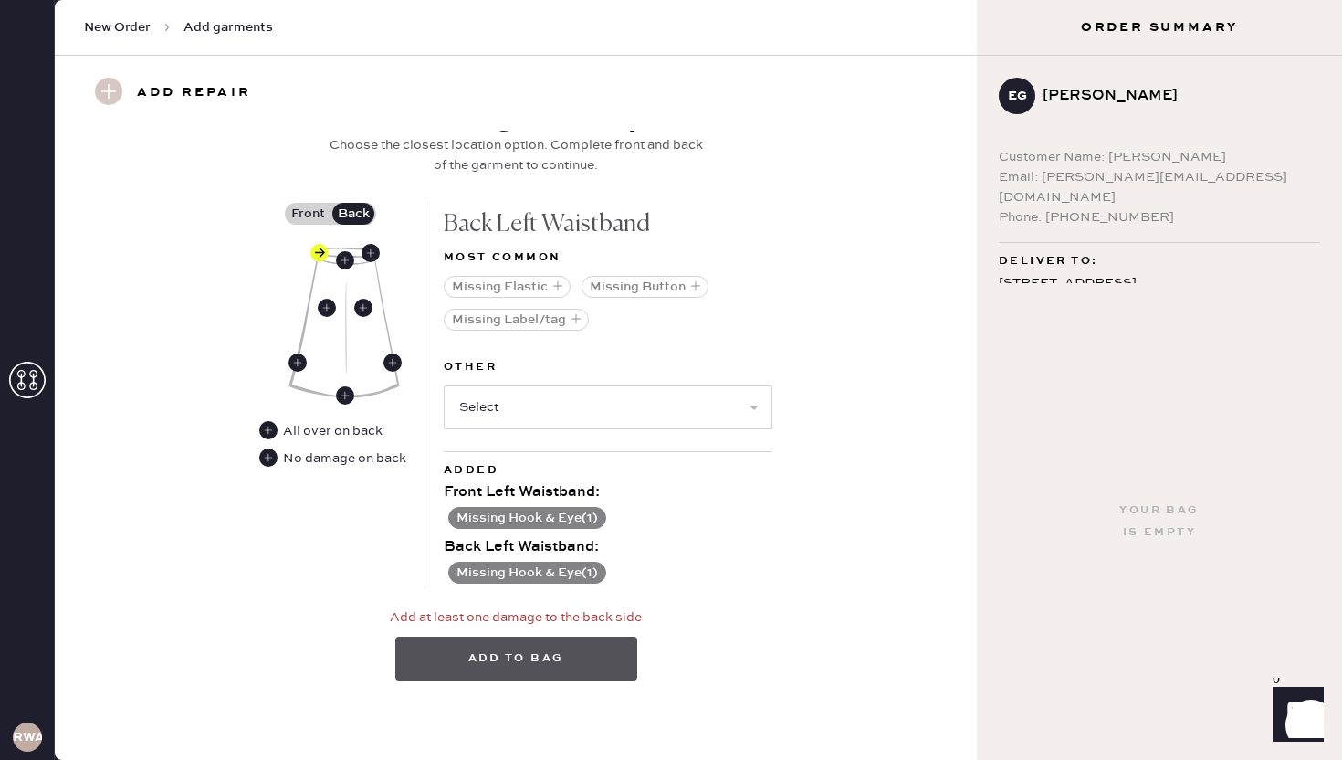
click at [522, 664] on button "Add to bag" at bounding box center [516, 658] width 242 height 44
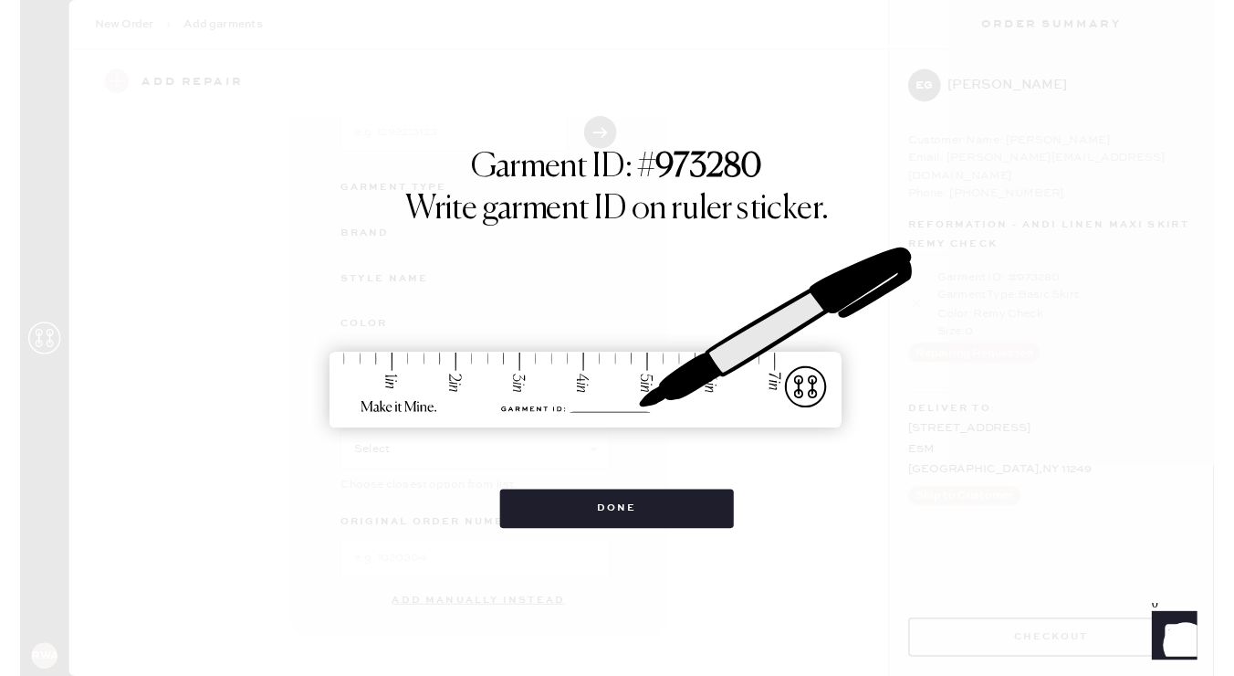
scroll to position [139, 0]
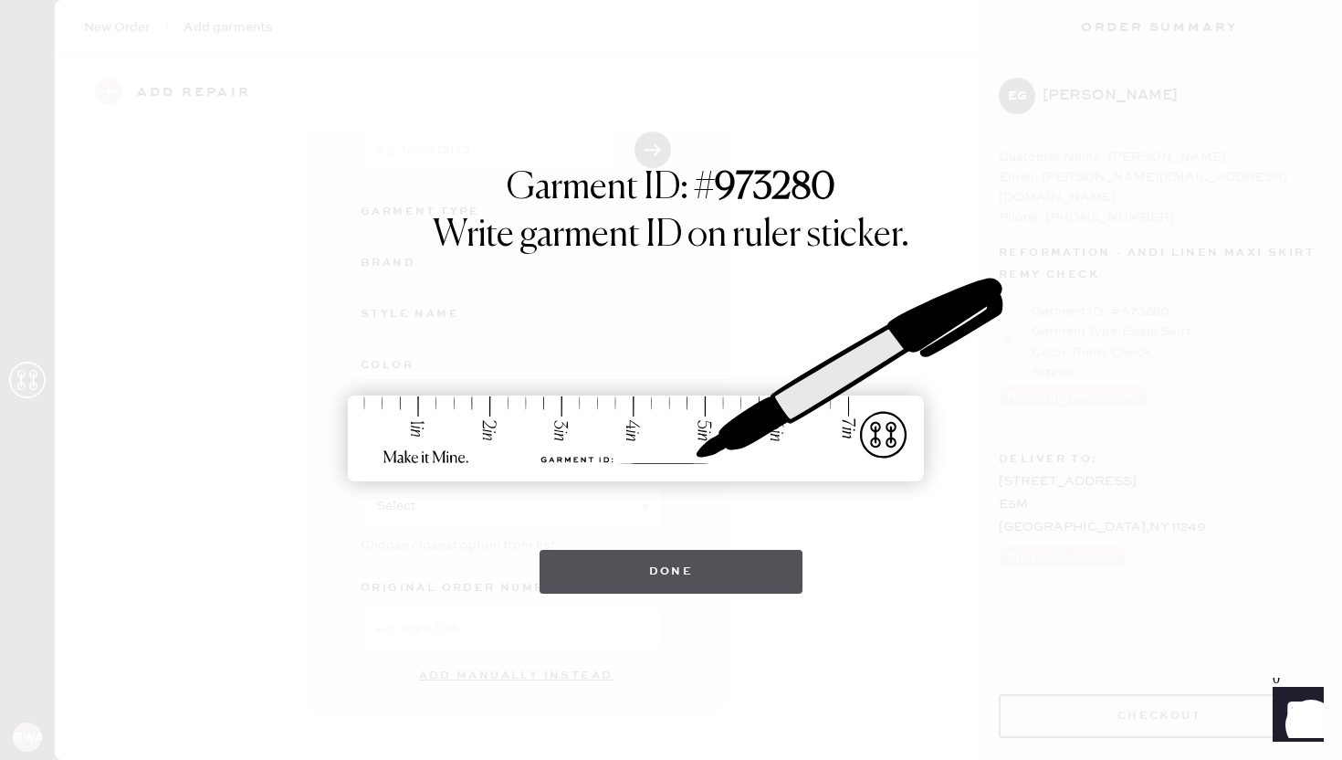
click at [674, 577] on button "Done" at bounding box center [672, 572] width 264 height 44
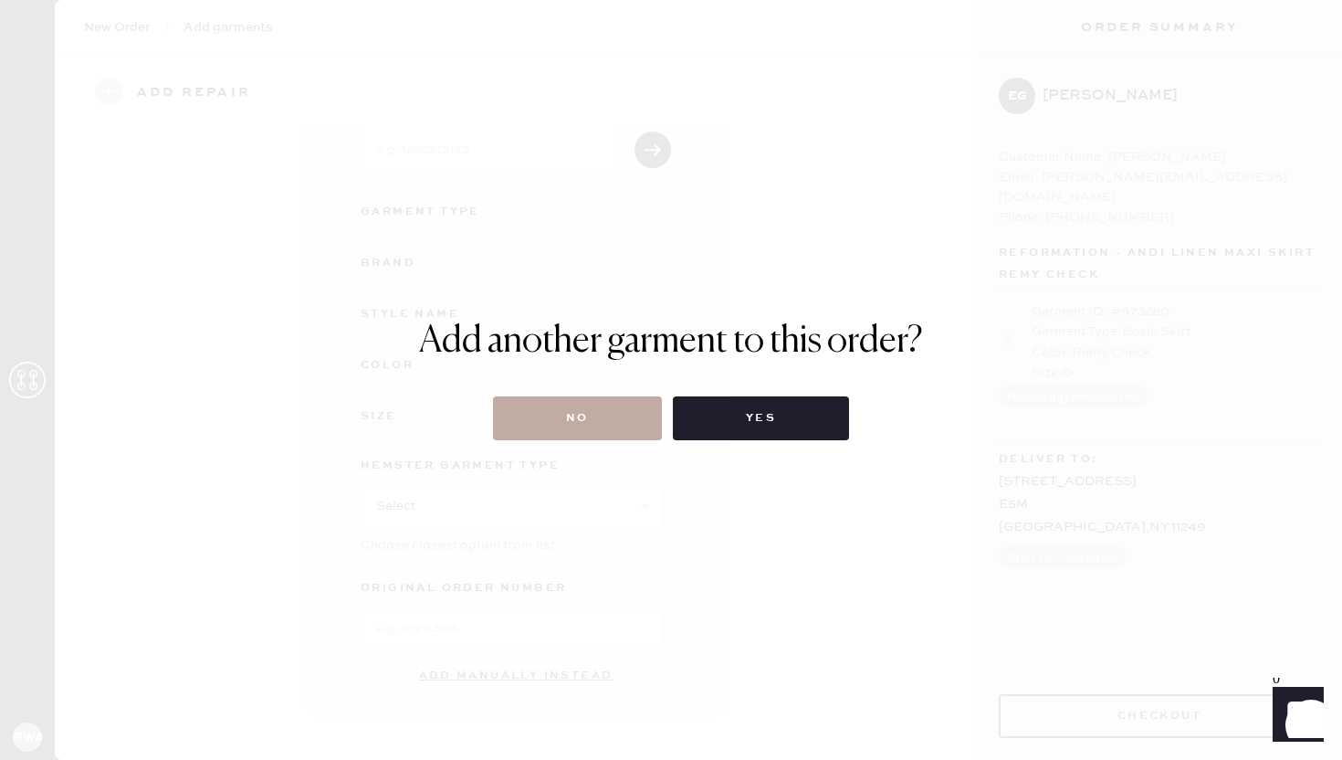
click at [629, 423] on button "No" at bounding box center [577, 418] width 169 height 44
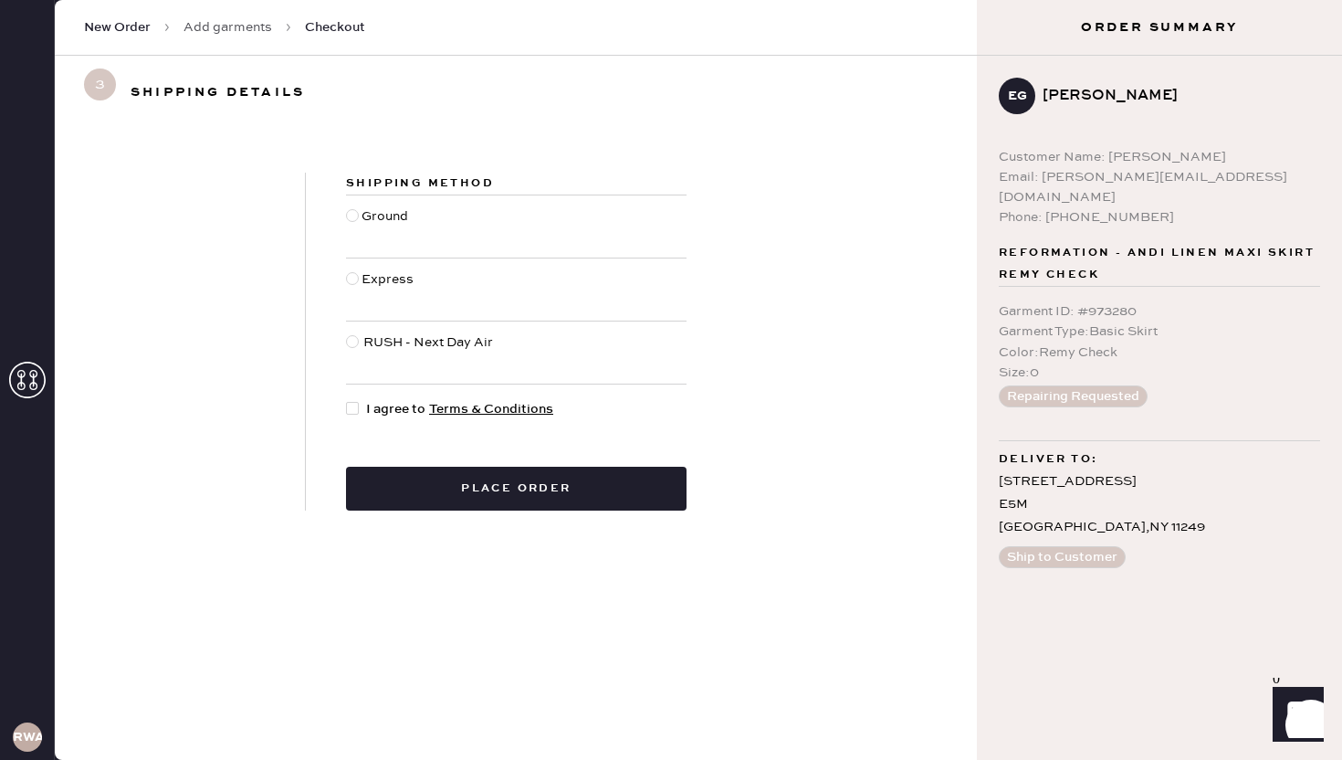
click at [358, 209] on div at bounding box center [354, 226] width 16 height 40
click at [347, 207] on input "Ground" at bounding box center [346, 206] width 1 height 1
radio input "true"
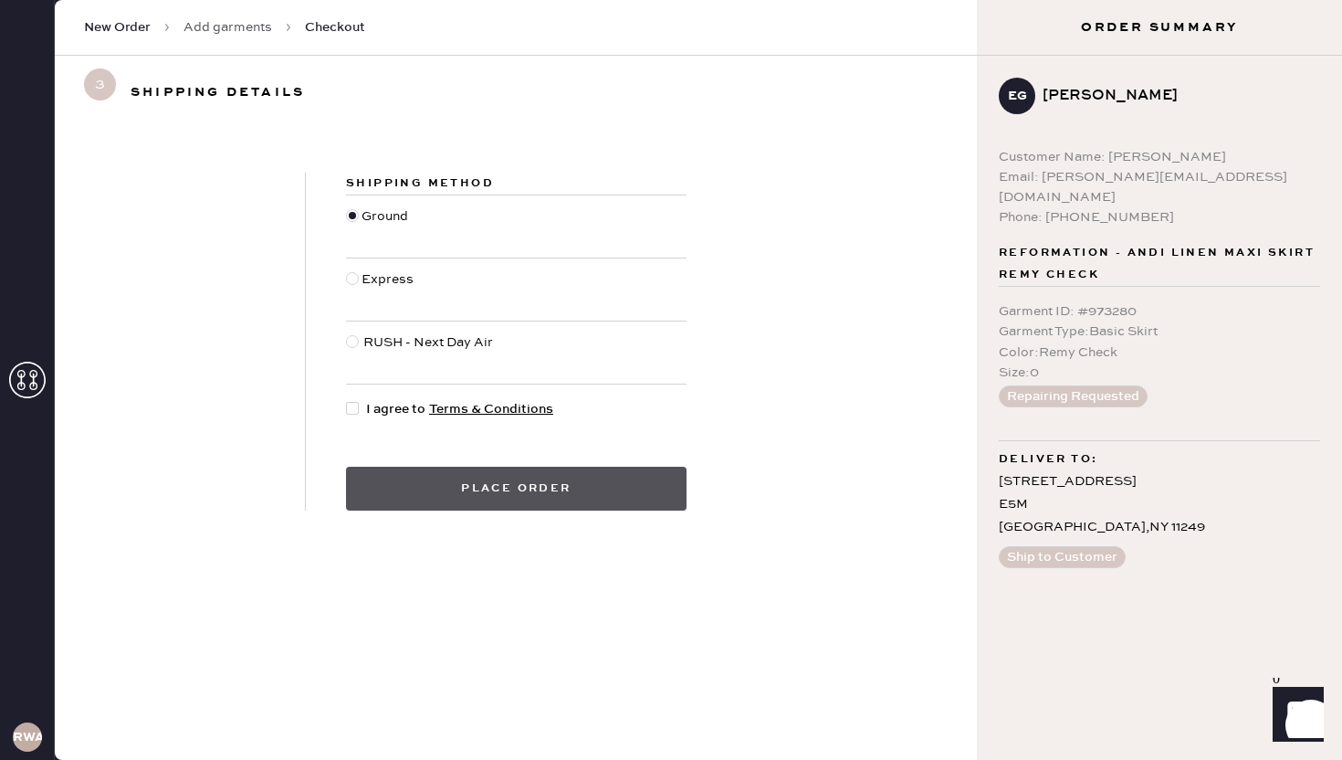
click at [556, 493] on button "Place order" at bounding box center [516, 489] width 341 height 44
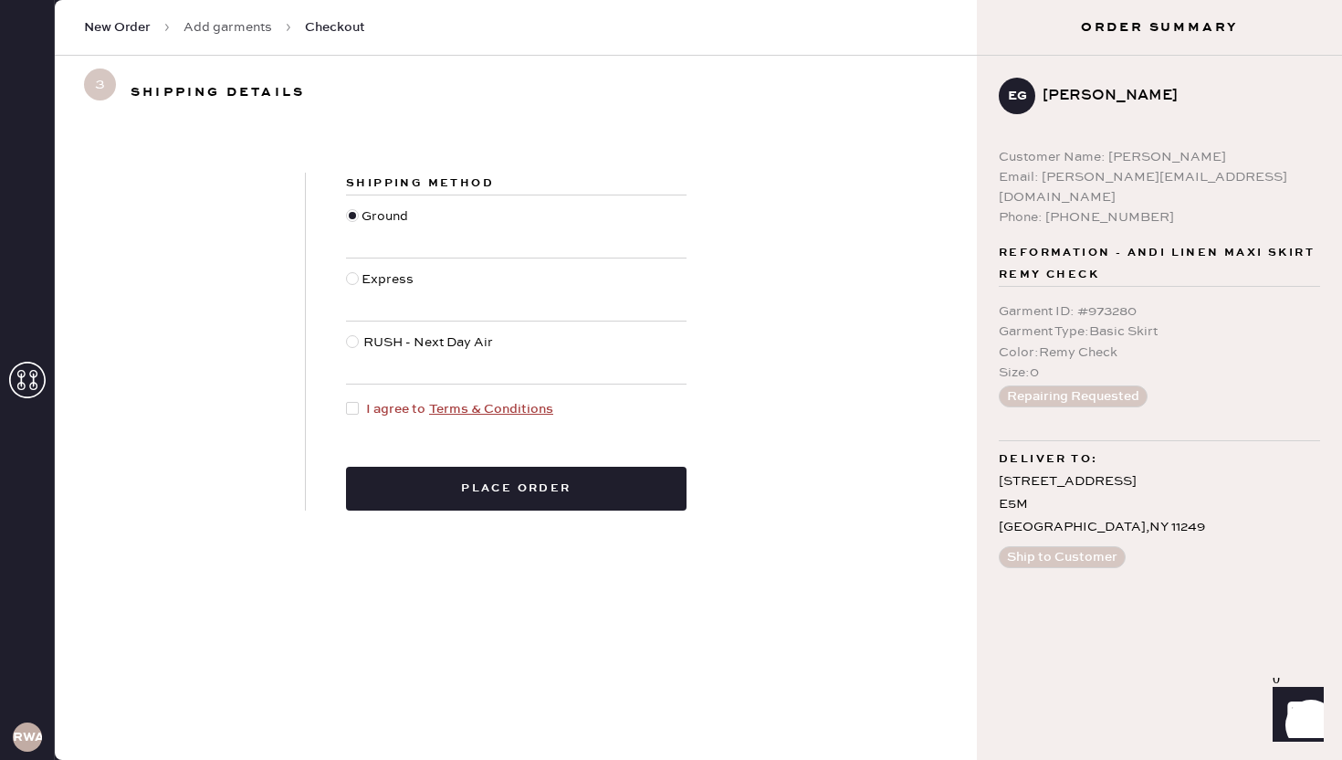
click at [347, 412] on div at bounding box center [352, 408] width 13 height 13
click at [347, 400] on input "I agree to Terms & Conditions" at bounding box center [346, 399] width 1 height 1
checkbox input "true"
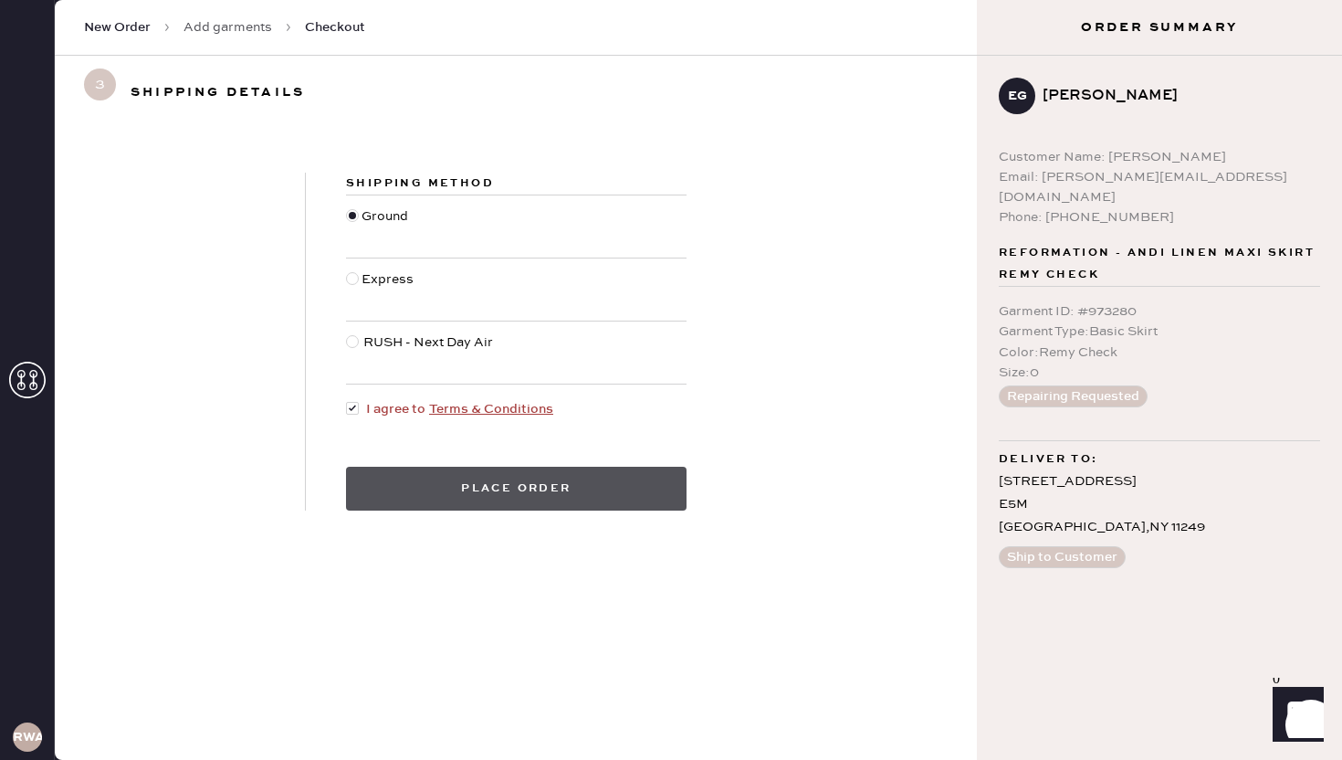
click at [456, 475] on button "Place order" at bounding box center [516, 489] width 341 height 44
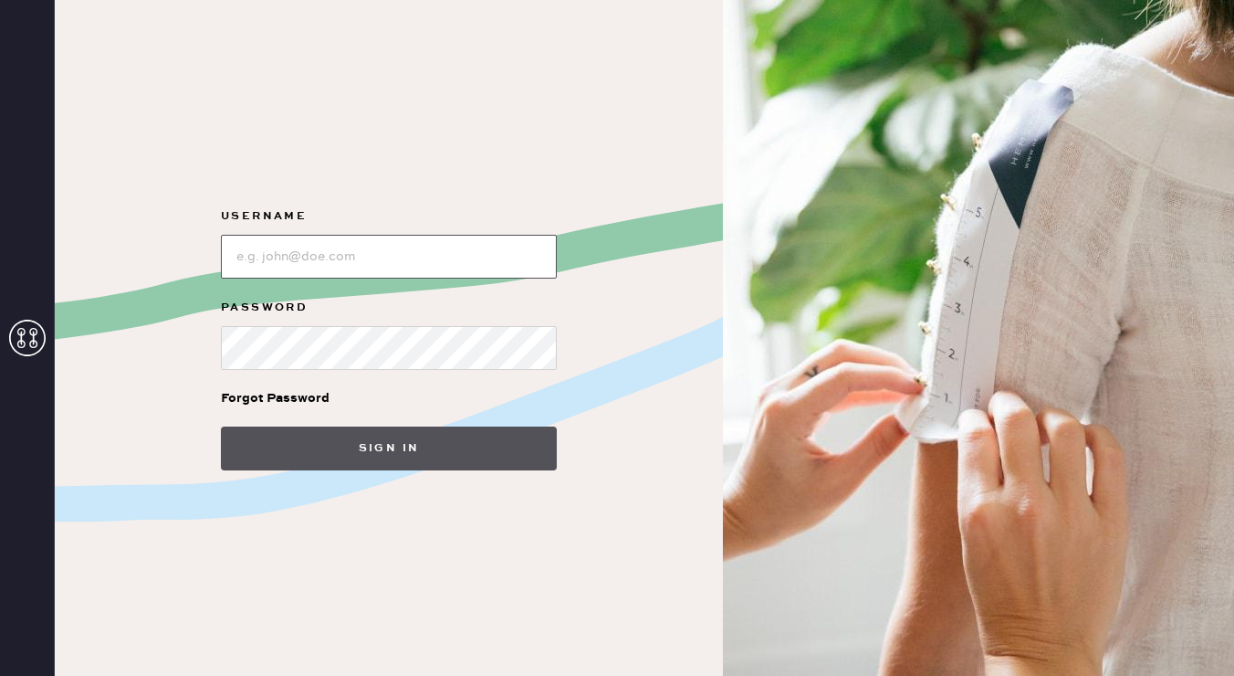
type input "reformationwilliamsburg"
click at [382, 463] on button "Sign in" at bounding box center [389, 448] width 336 height 44
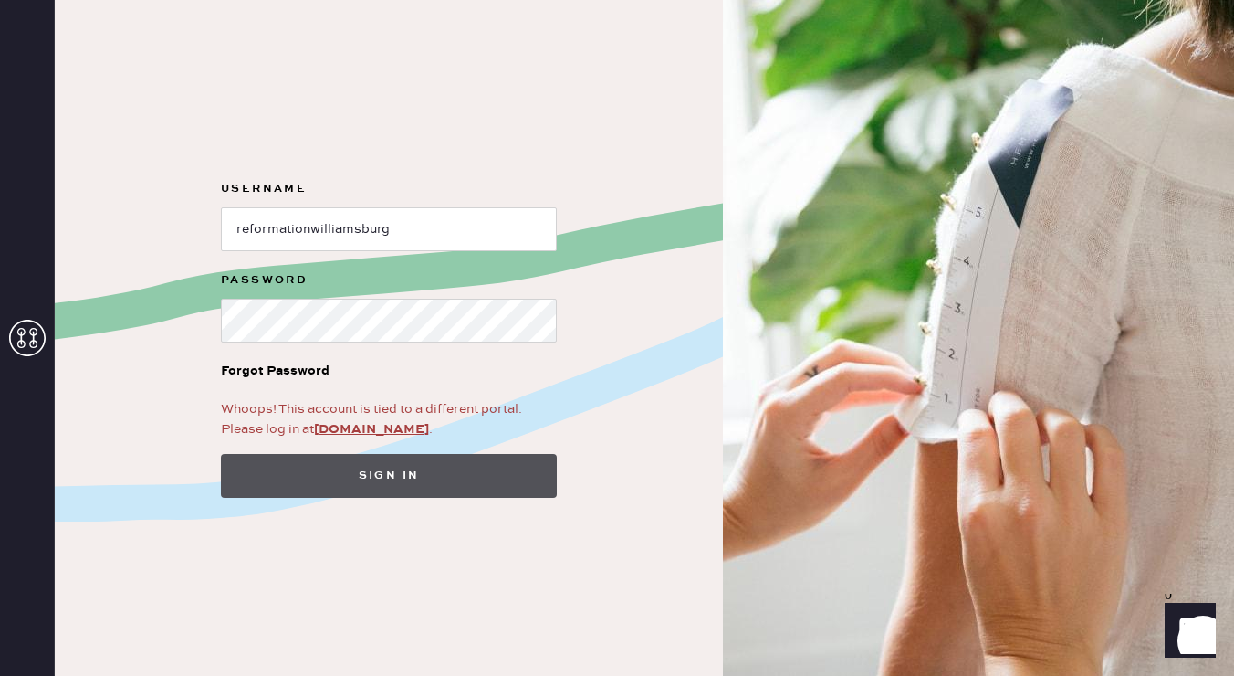
click at [382, 463] on button "Sign in" at bounding box center [389, 476] width 336 height 44
click at [349, 455] on button "Sign in" at bounding box center [389, 476] width 336 height 44
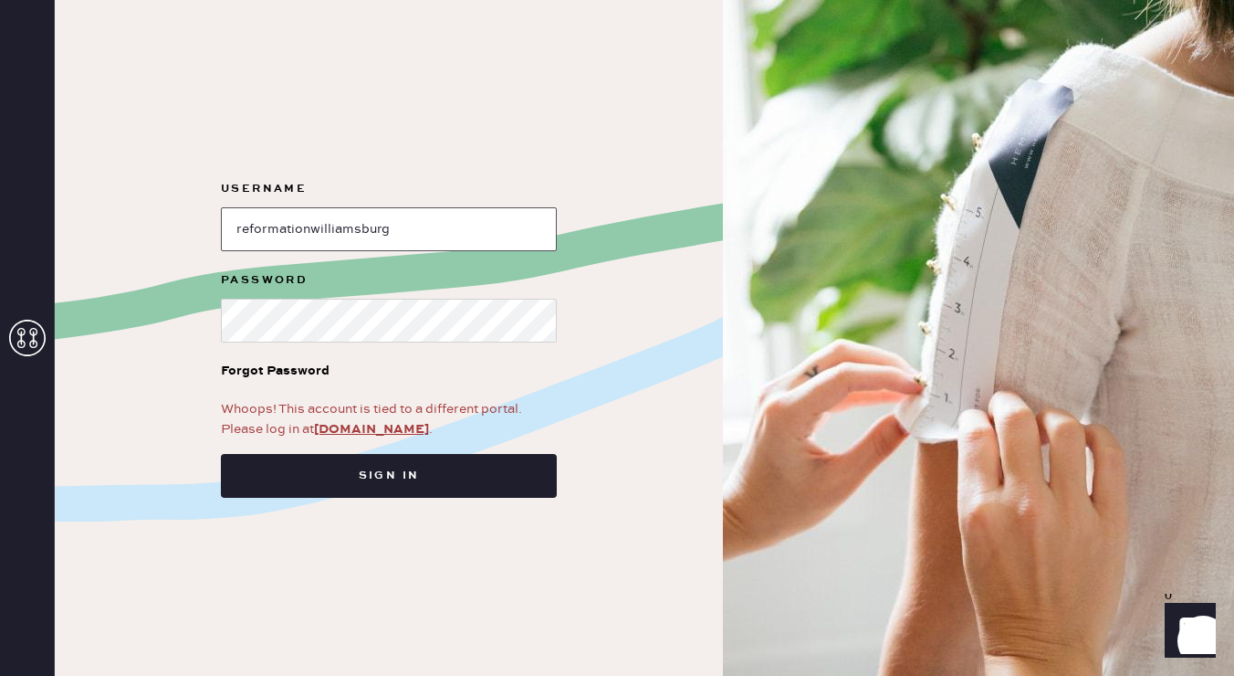
click at [267, 225] on input "loginName" at bounding box center [389, 229] width 336 height 44
click at [39, 339] on icon at bounding box center [27, 338] width 37 height 37
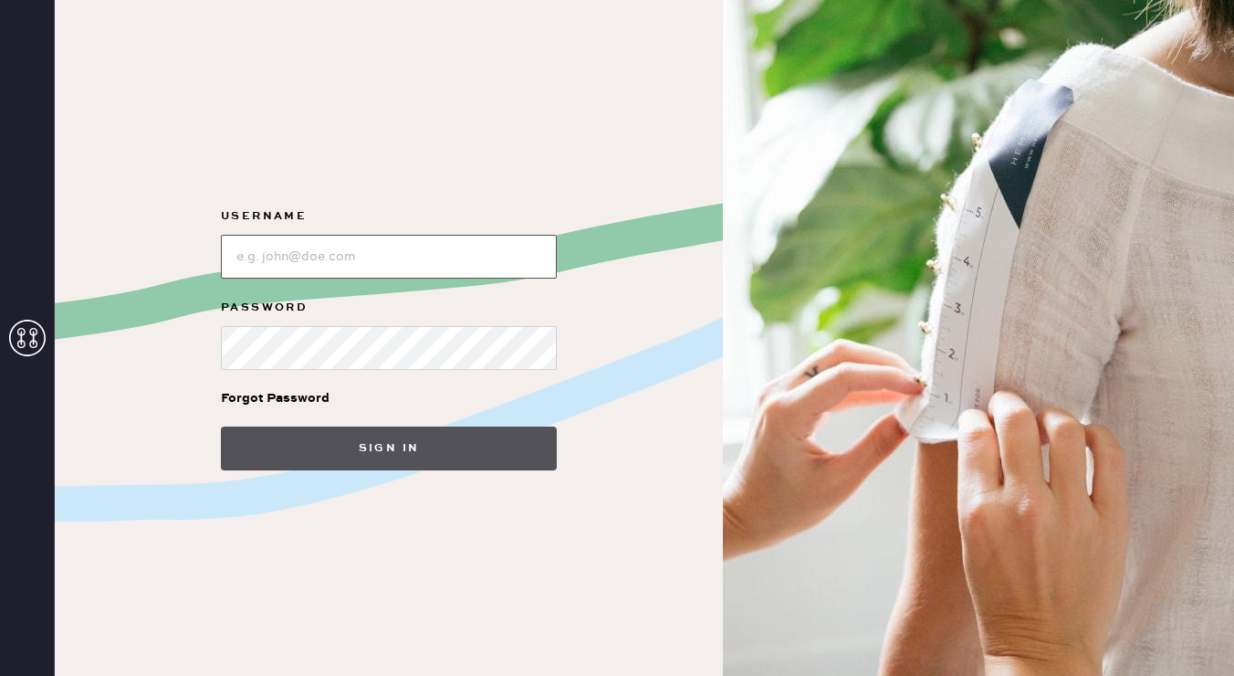
type input "reformationwilliamsburg"
click at [297, 467] on button "Sign in" at bounding box center [389, 448] width 336 height 44
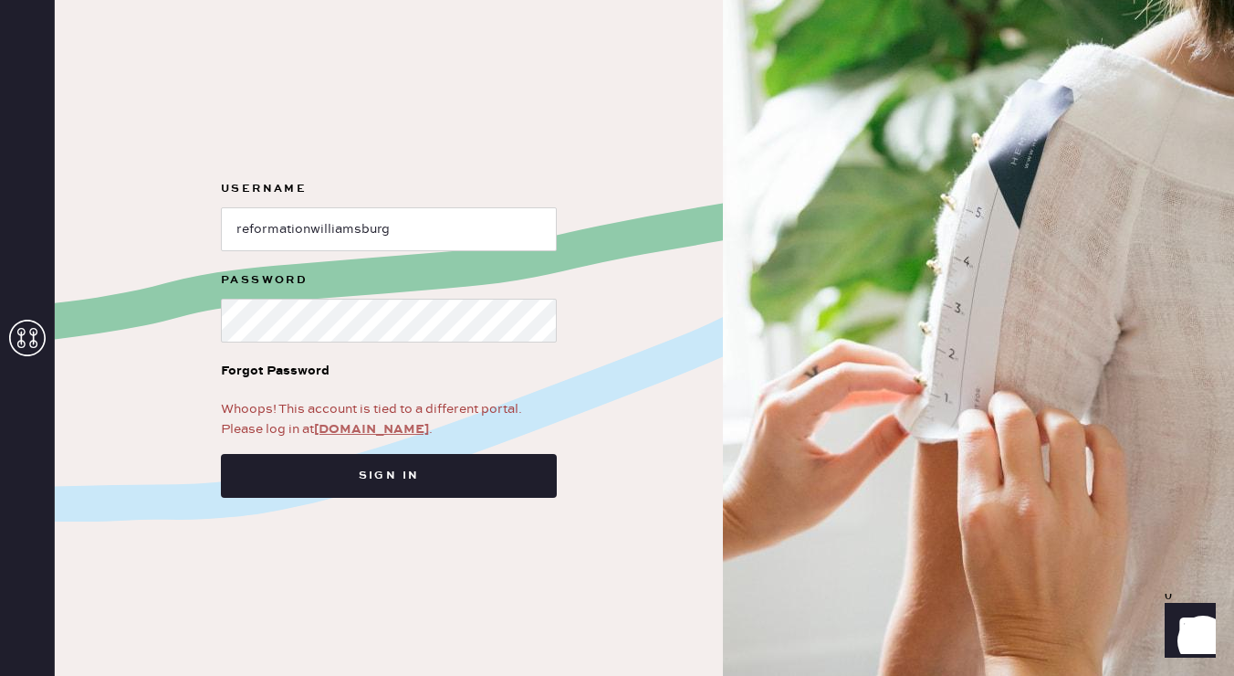
click at [342, 423] on link "app.hemster.co" at bounding box center [371, 429] width 115 height 16
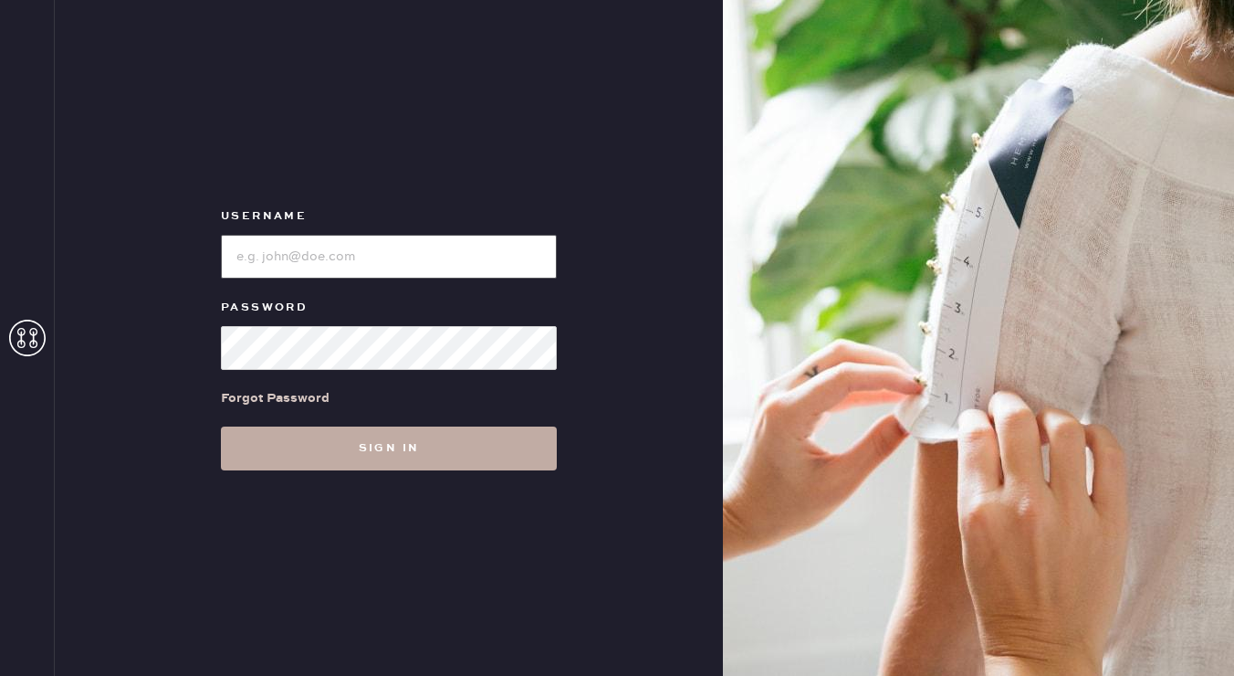
type input "reformationwilliamsburg"
click at [329, 469] on button "Sign in" at bounding box center [389, 448] width 336 height 44
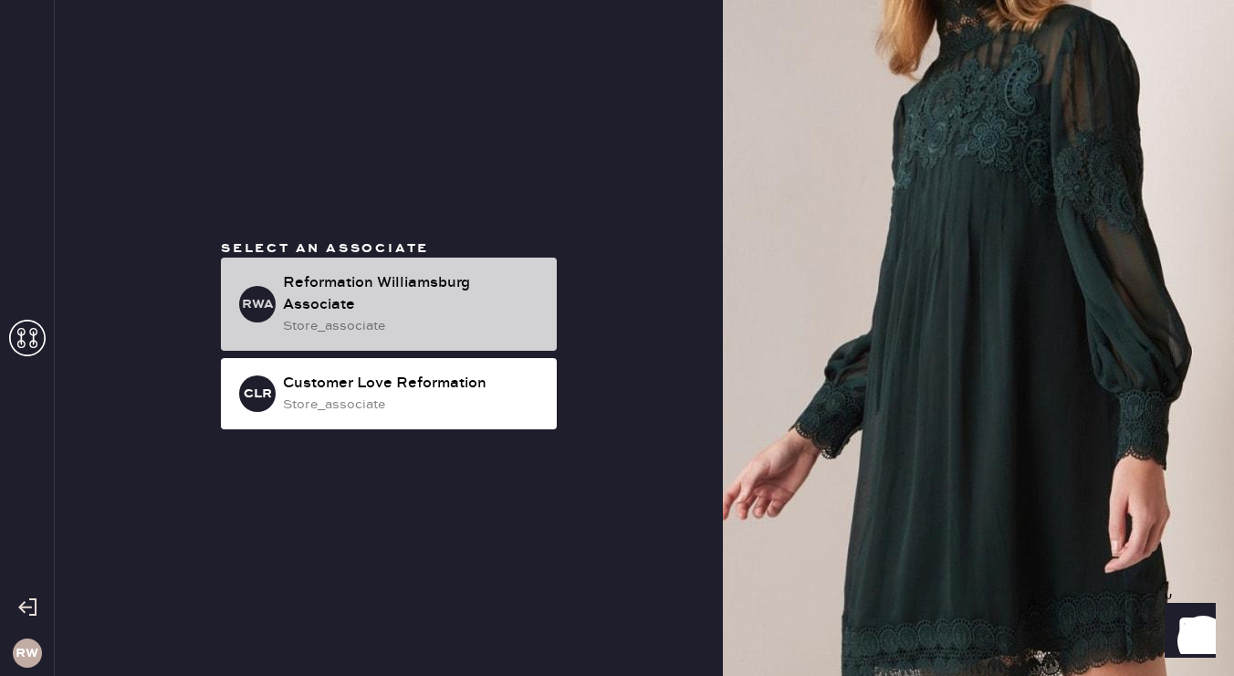
click at [354, 321] on div "store_associate" at bounding box center [412, 326] width 259 height 20
